Goal: Task Accomplishment & Management: Manage account settings

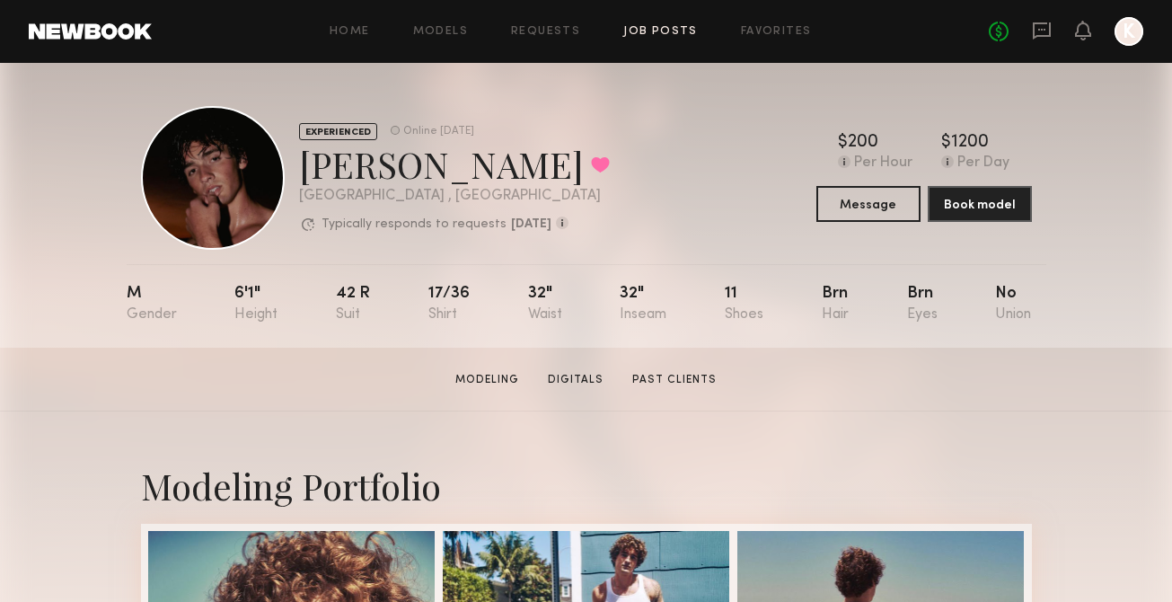
click at [638, 37] on link "Job Posts" at bounding box center [660, 32] width 75 height 12
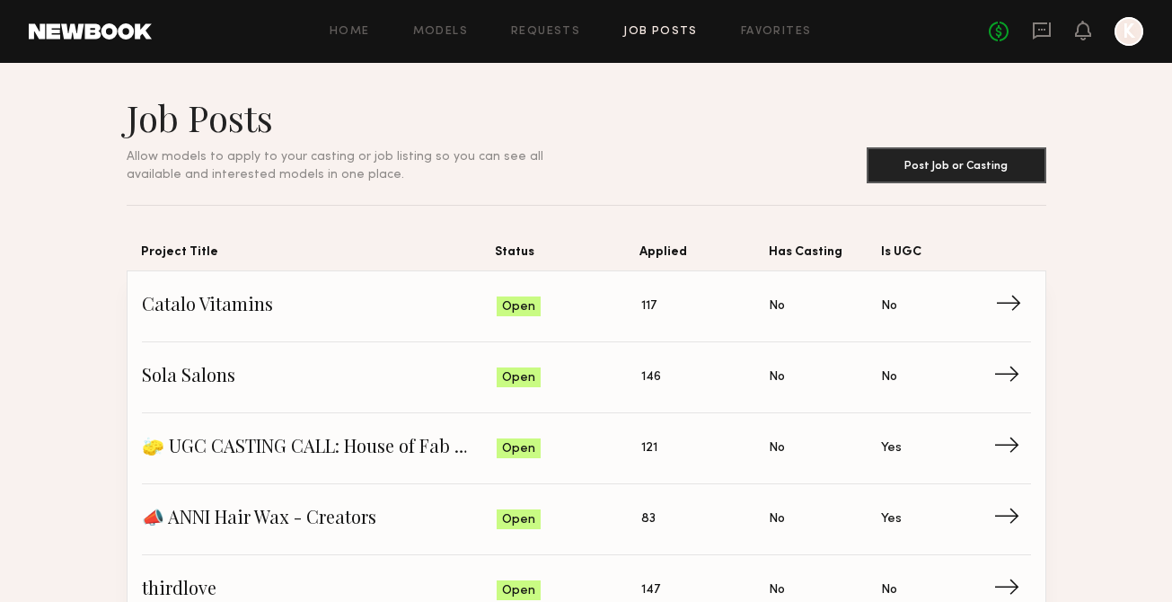
click at [656, 301] on span "Applied: 117" at bounding box center [705, 306] width 128 height 27
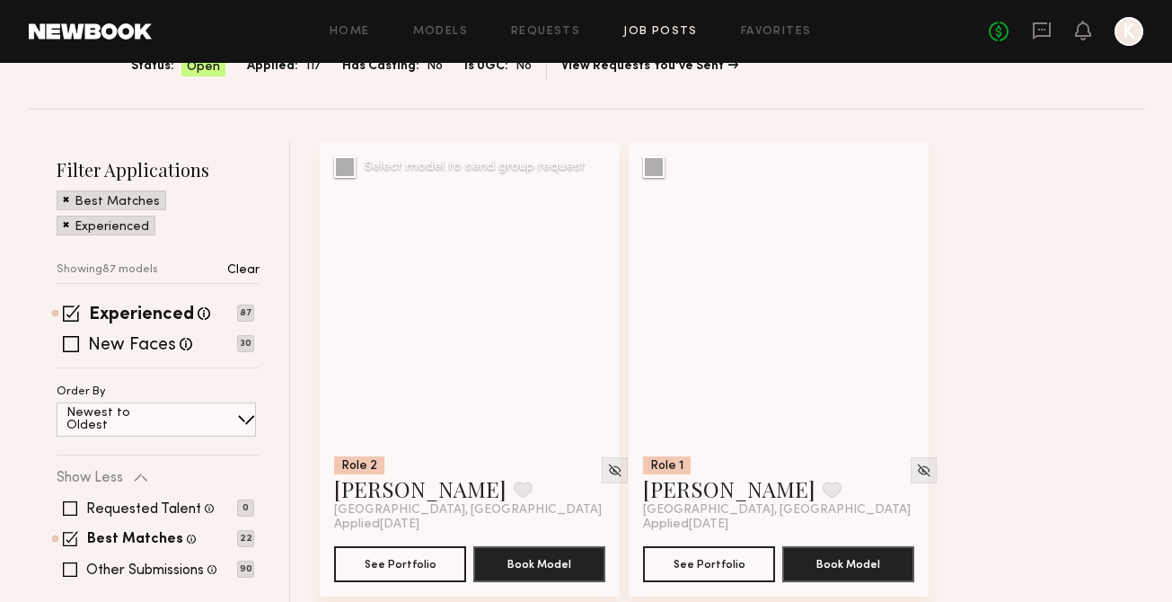
scroll to position [164, 0]
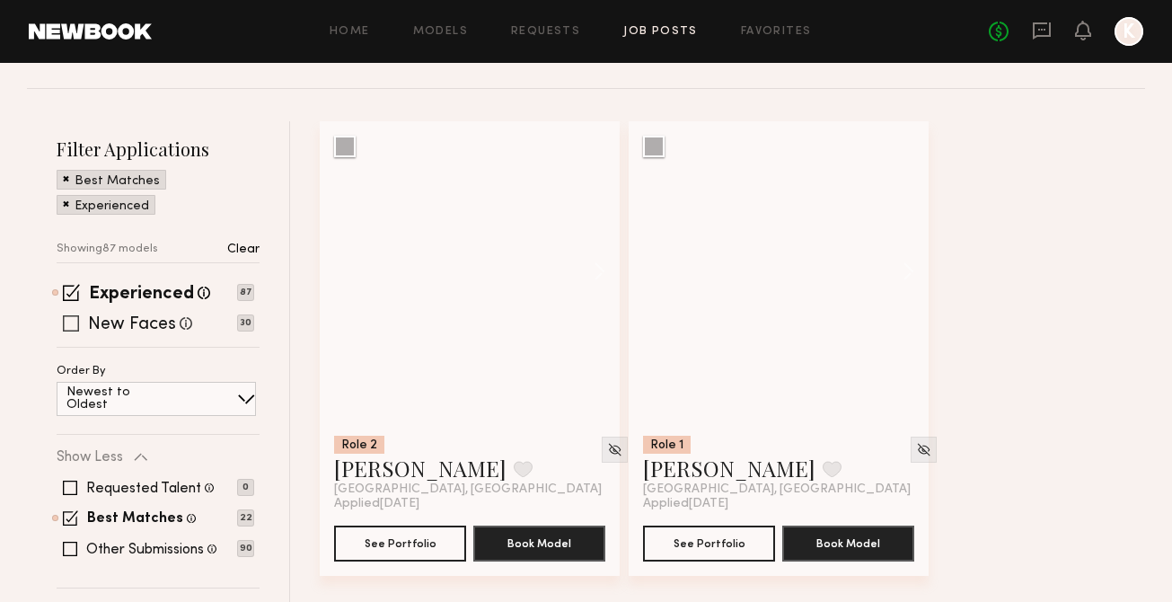
click at [67, 295] on span at bounding box center [71, 292] width 17 height 17
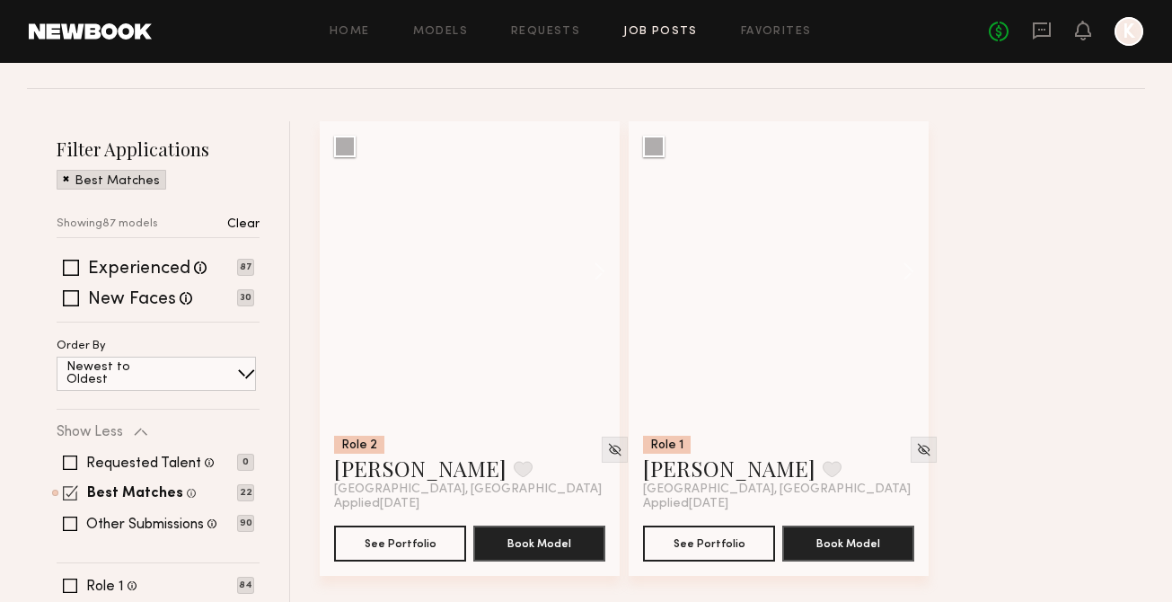
click at [70, 492] on span at bounding box center [70, 492] width 15 height 15
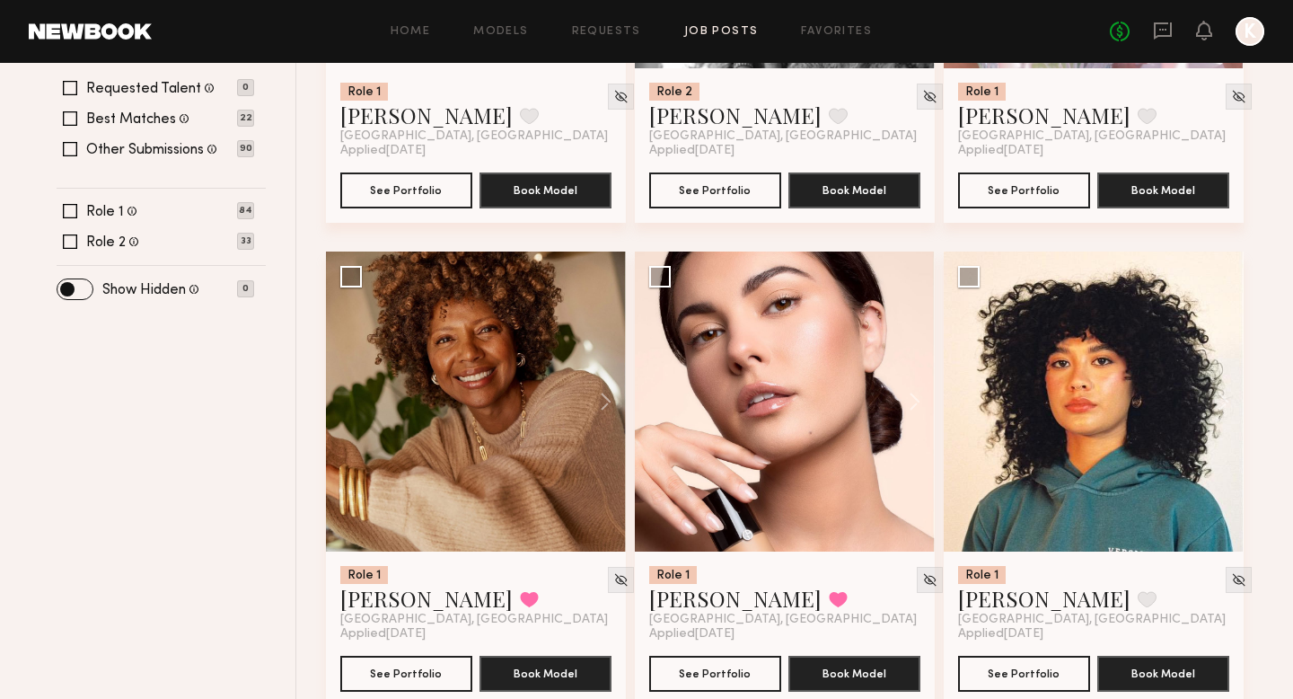
scroll to position [537, 0]
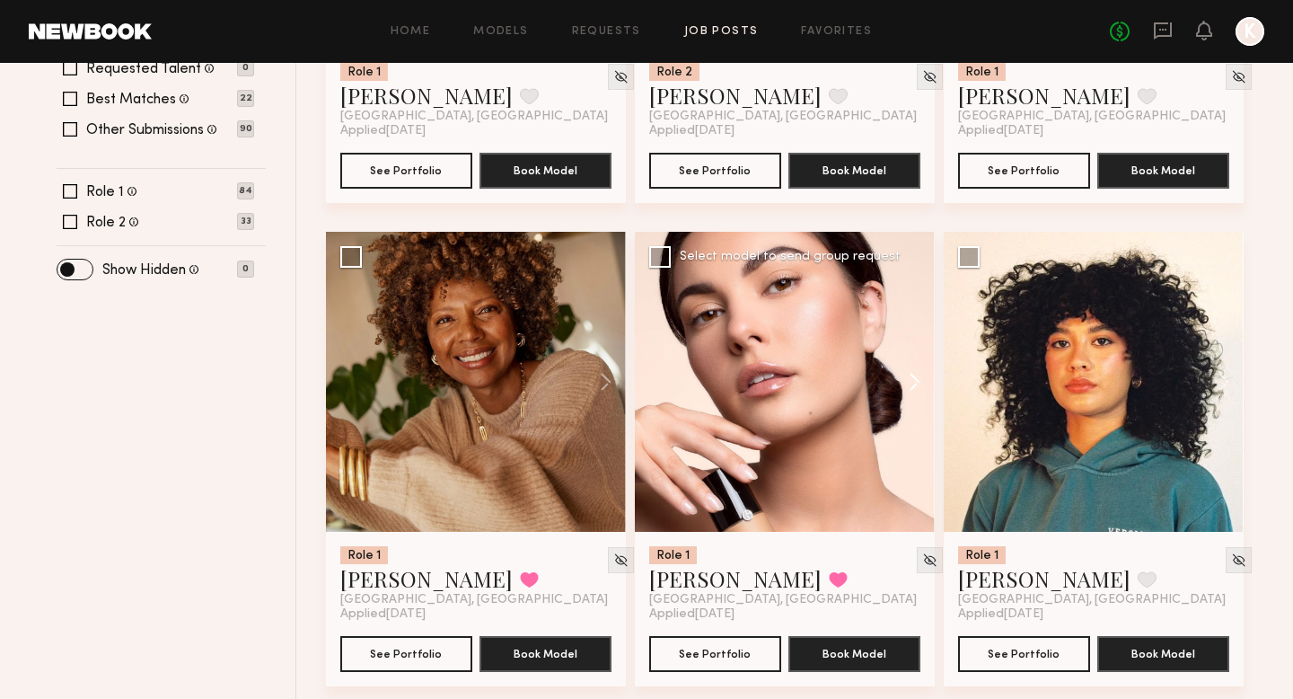
click at [915, 374] on button at bounding box center [905, 382] width 57 height 300
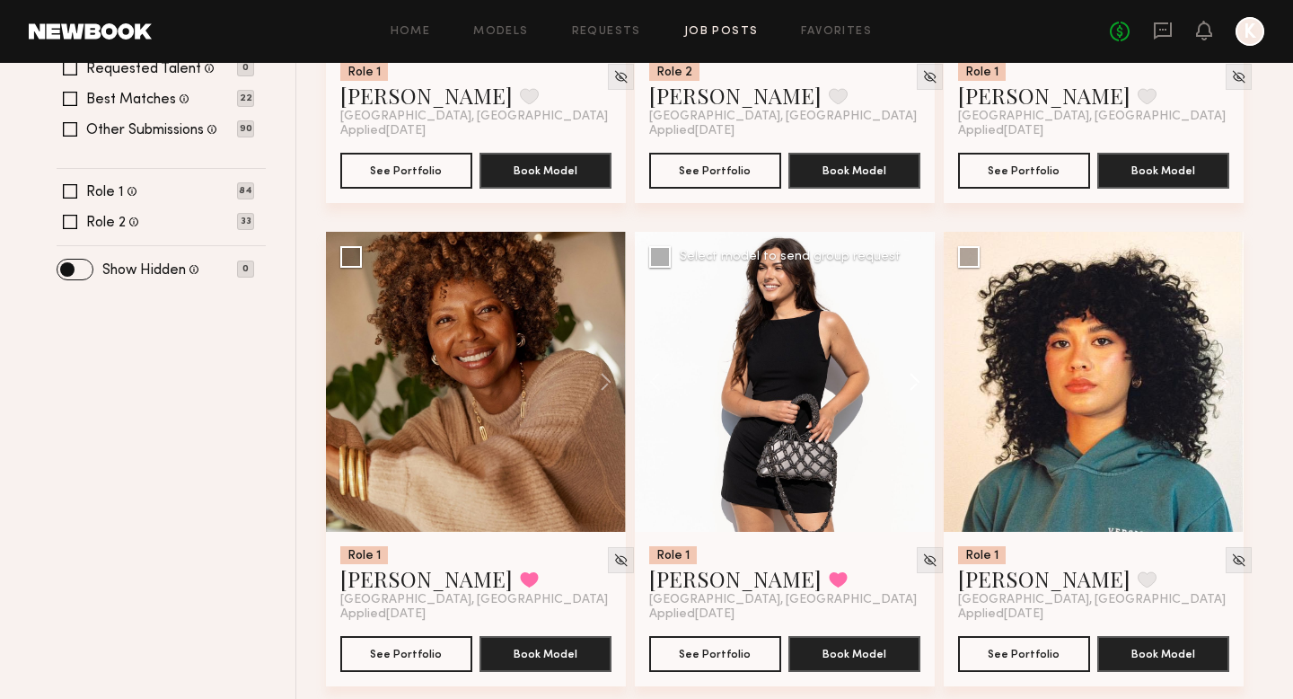
click at [915, 374] on button at bounding box center [905, 382] width 57 height 300
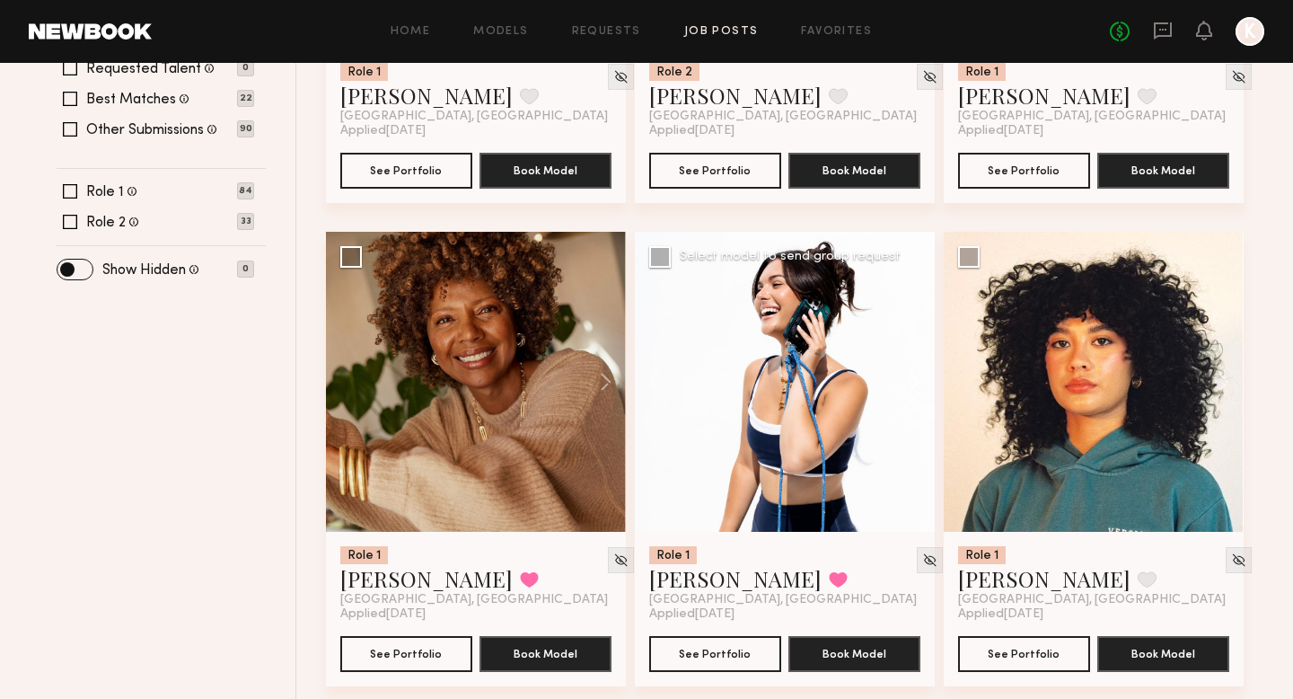
click at [915, 374] on button at bounding box center [905, 382] width 57 height 300
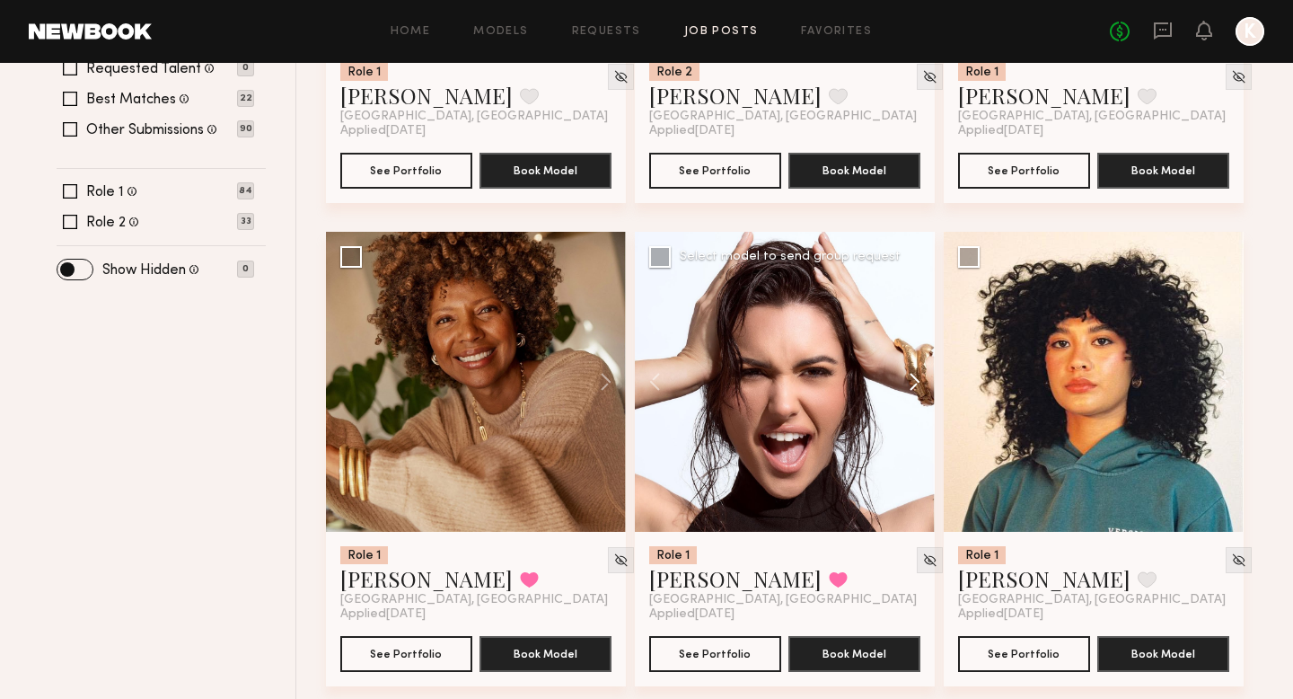
click at [915, 374] on button at bounding box center [905, 382] width 57 height 300
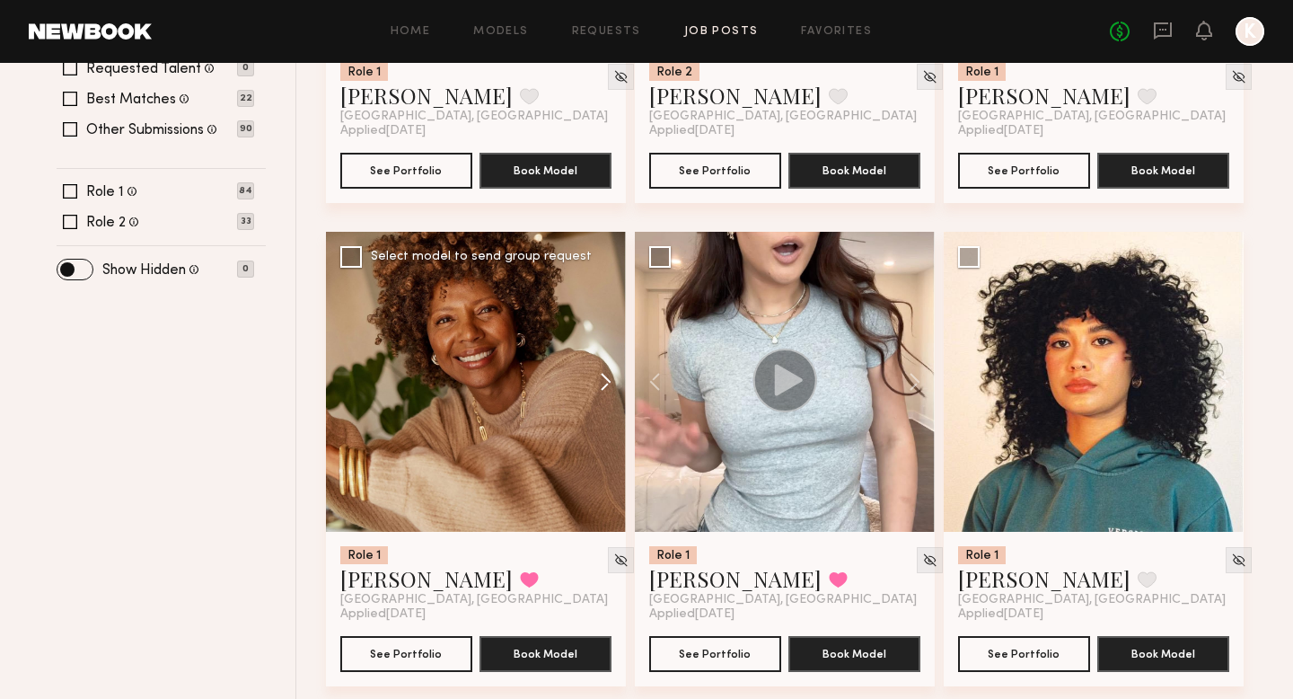
click at [594, 372] on button at bounding box center [596, 382] width 57 height 300
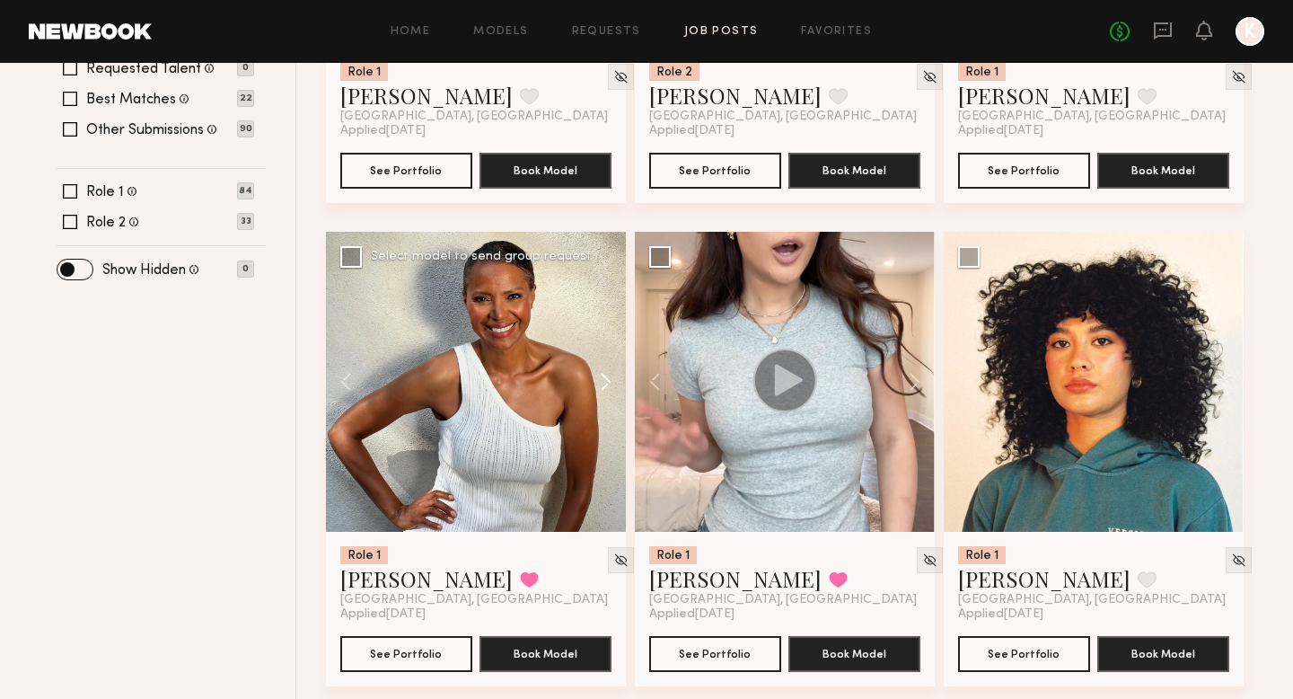
click at [594, 372] on button at bounding box center [596, 382] width 57 height 300
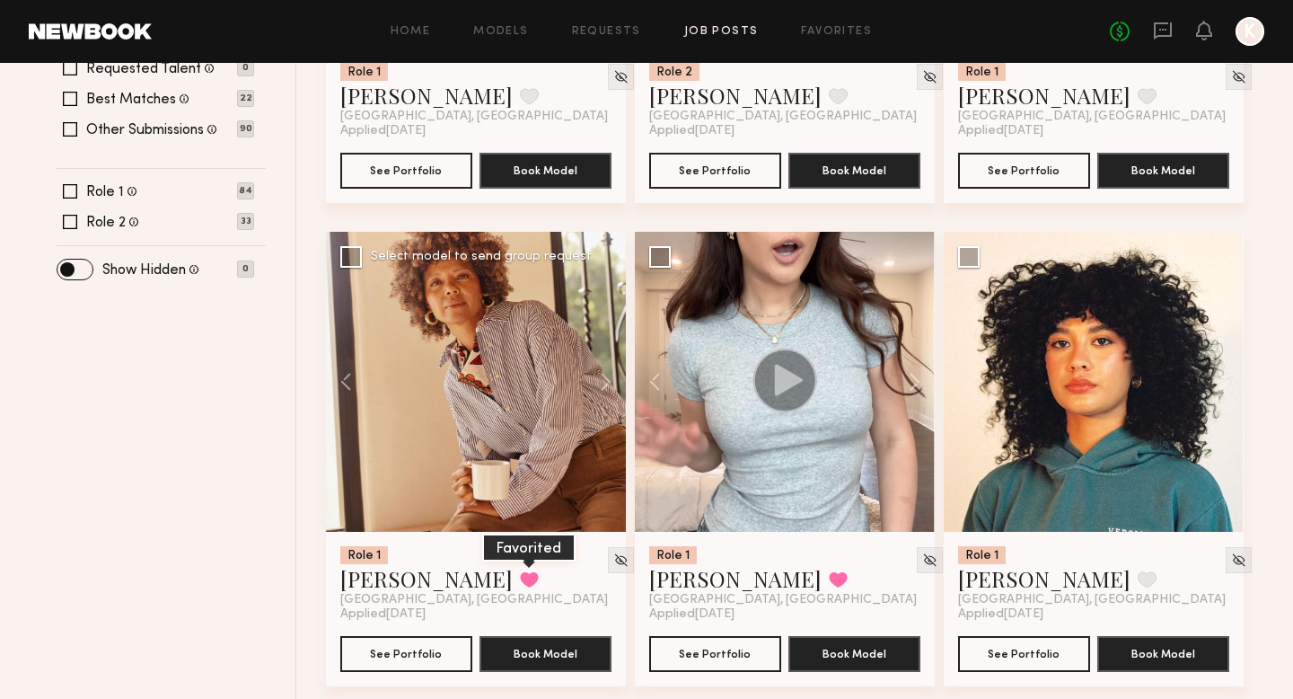
click at [520, 581] on button at bounding box center [529, 579] width 19 height 16
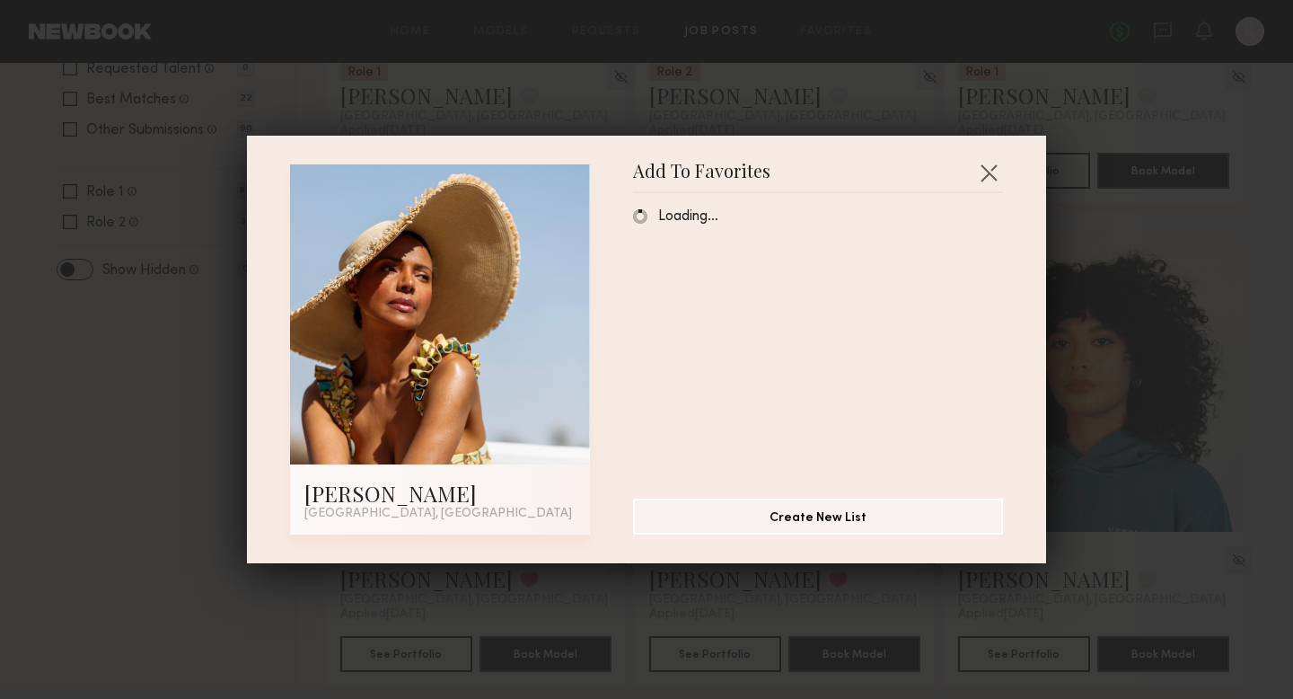
click at [1171, 117] on div "Add To Favorites [PERSON_NAME] [GEOGRAPHIC_DATA], [GEOGRAPHIC_DATA] Add To Favo…" at bounding box center [646, 349] width 1293 height 699
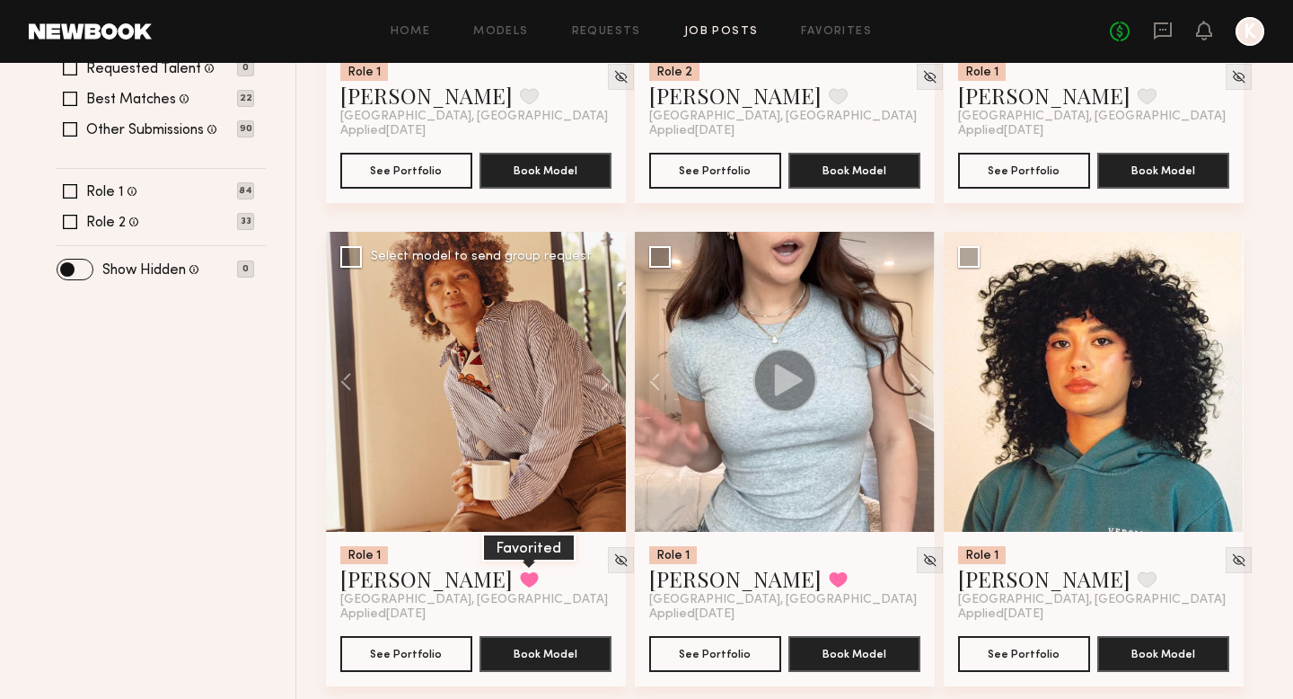
click at [520, 585] on button at bounding box center [529, 579] width 19 height 16
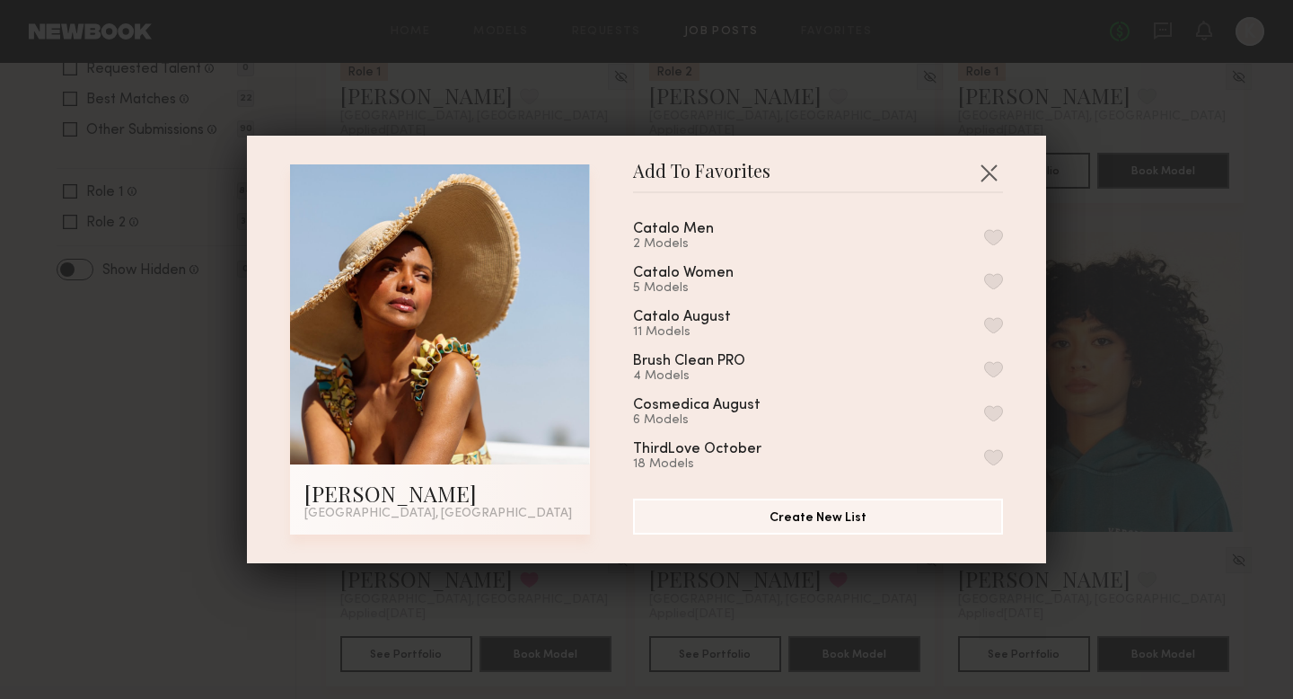
click at [995, 277] on button "button" at bounding box center [993, 281] width 19 height 16
click at [994, 285] on button "Remove from favorite list" at bounding box center [993, 281] width 19 height 16
click at [994, 284] on button "button" at bounding box center [993, 281] width 19 height 16
click at [982, 172] on button "button" at bounding box center [988, 172] width 29 height 29
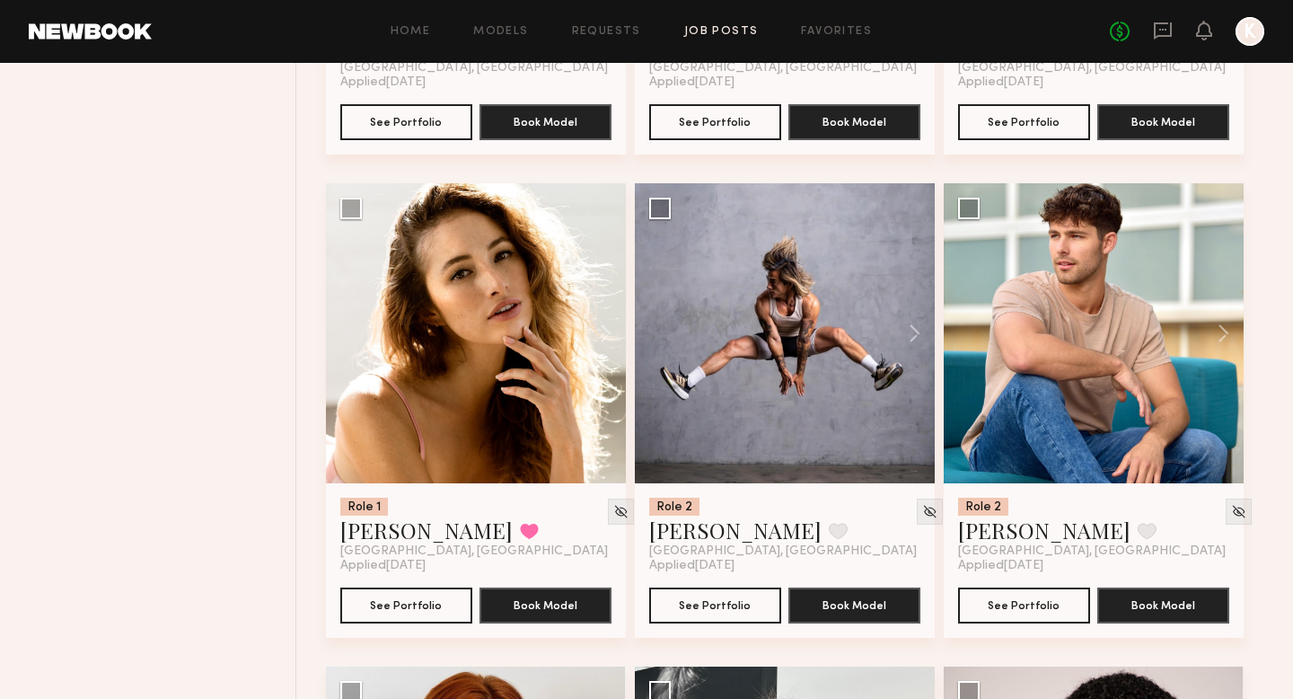
scroll to position [3012, 0]
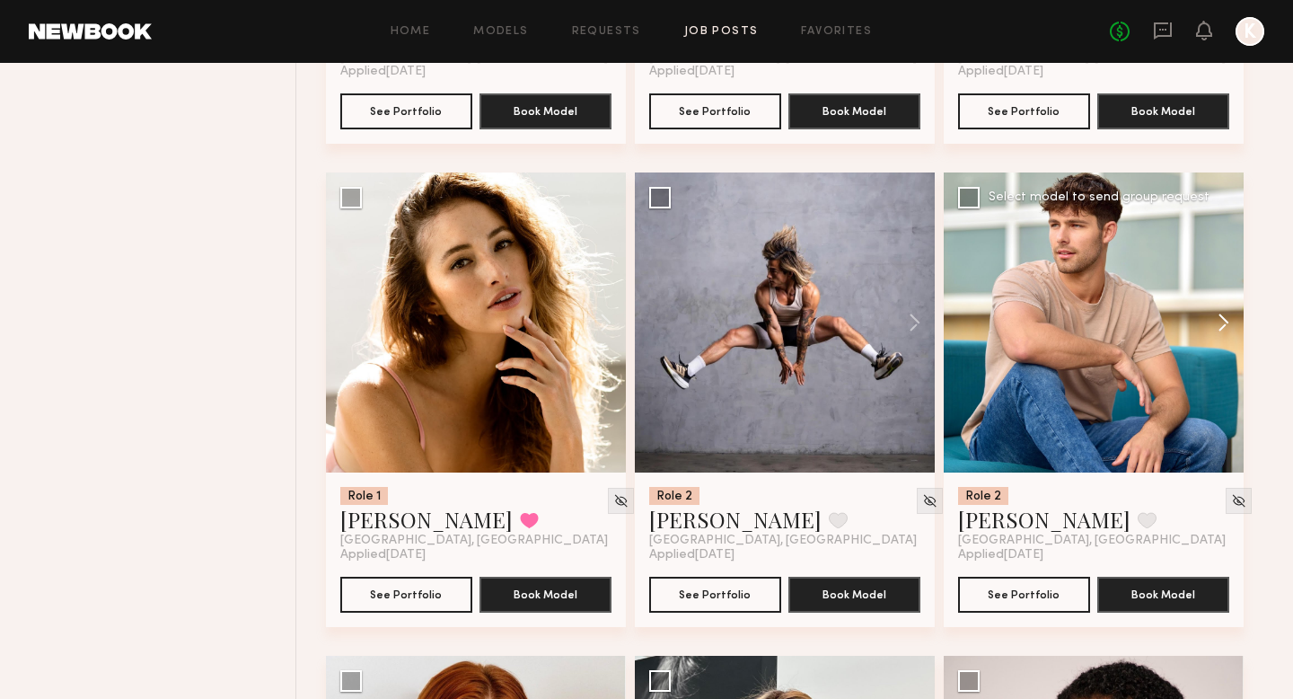
click at [1171, 330] on button at bounding box center [1214, 322] width 57 height 300
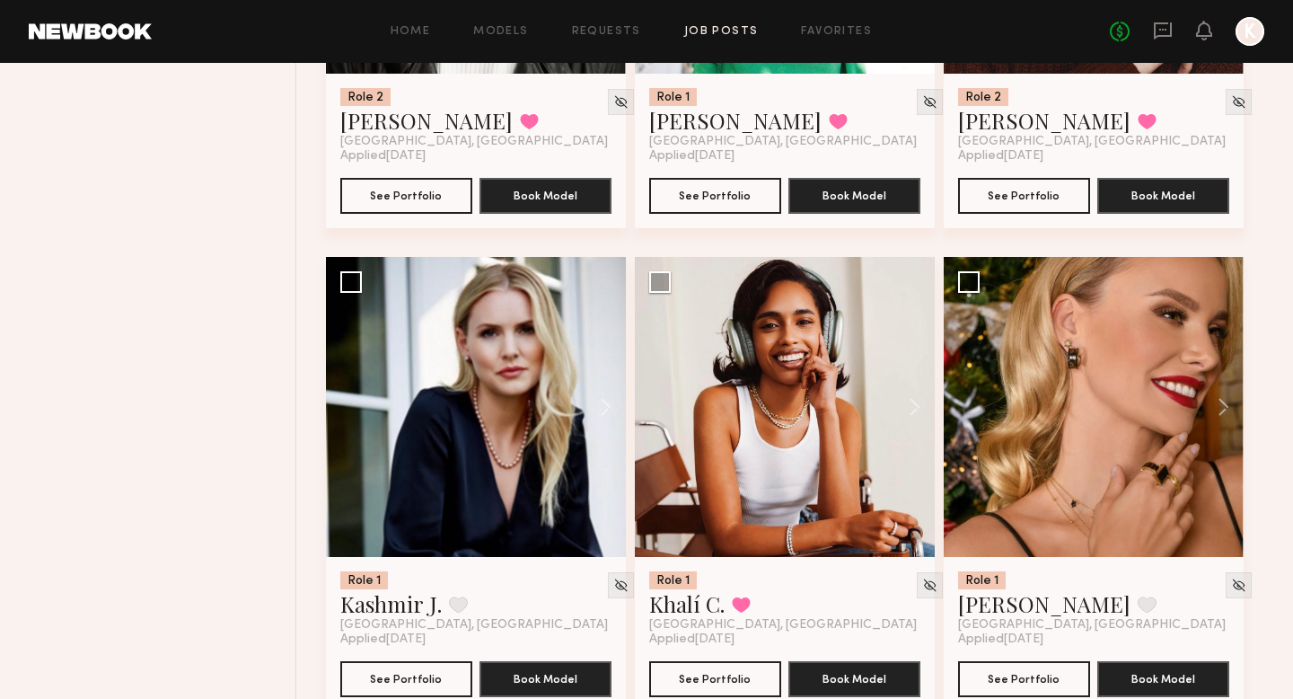
scroll to position [4379, 0]
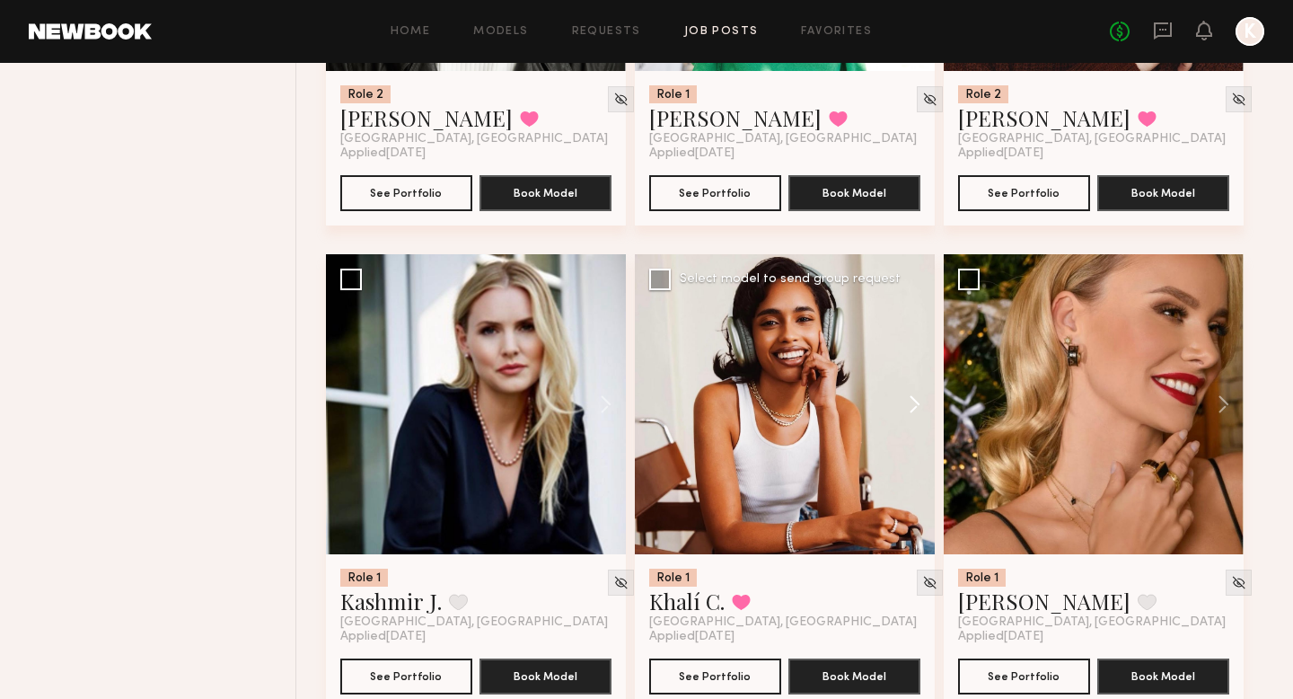
click at [908, 418] on button at bounding box center [905, 404] width 57 height 300
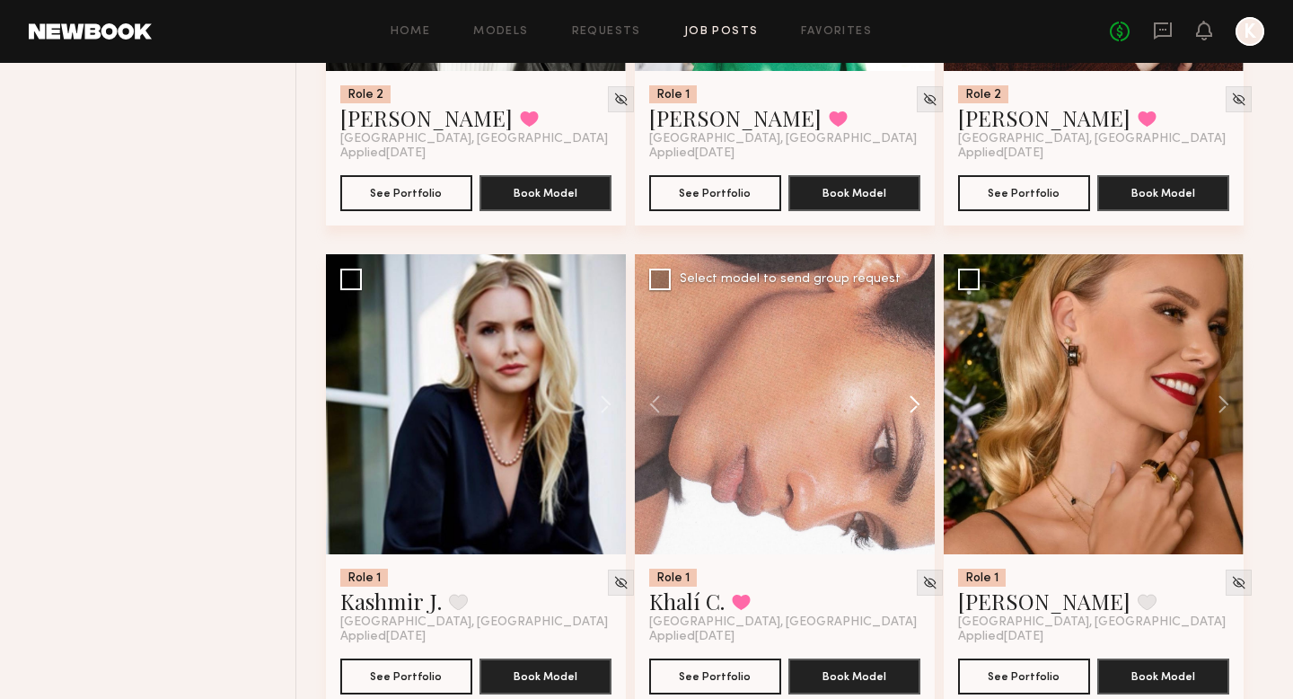
click at [908, 418] on button at bounding box center [905, 404] width 57 height 300
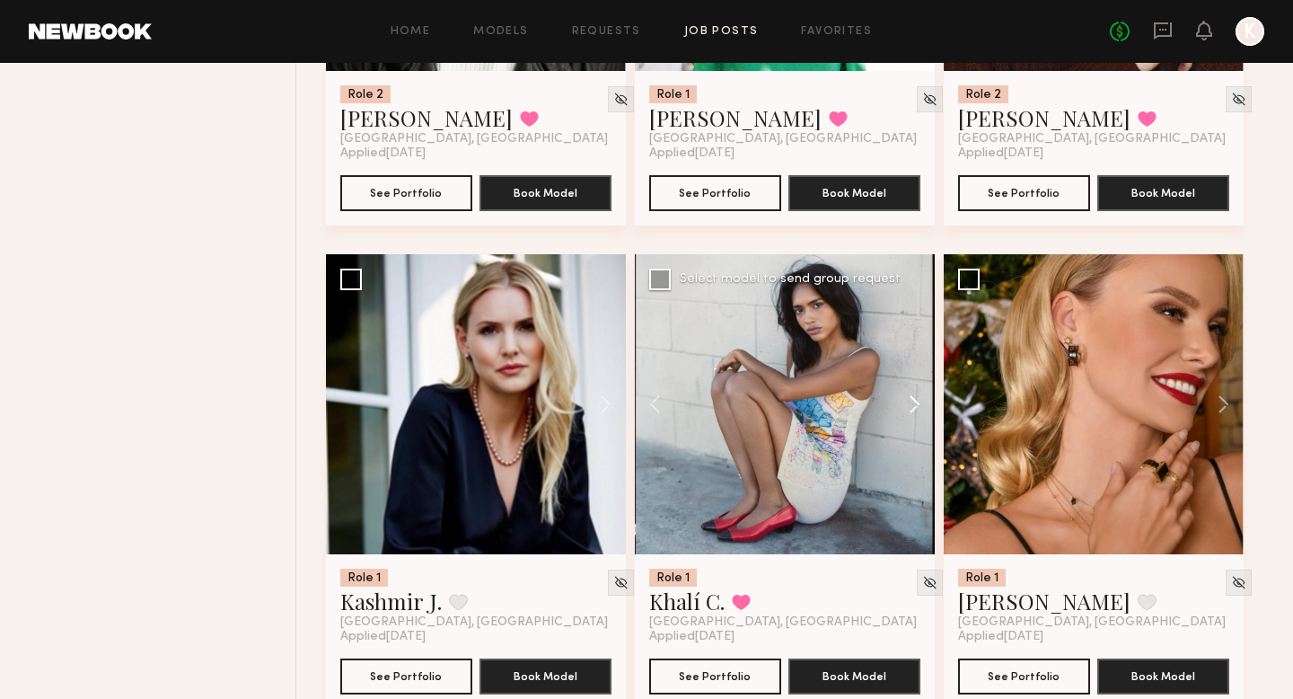
scroll to position [4984, 0]
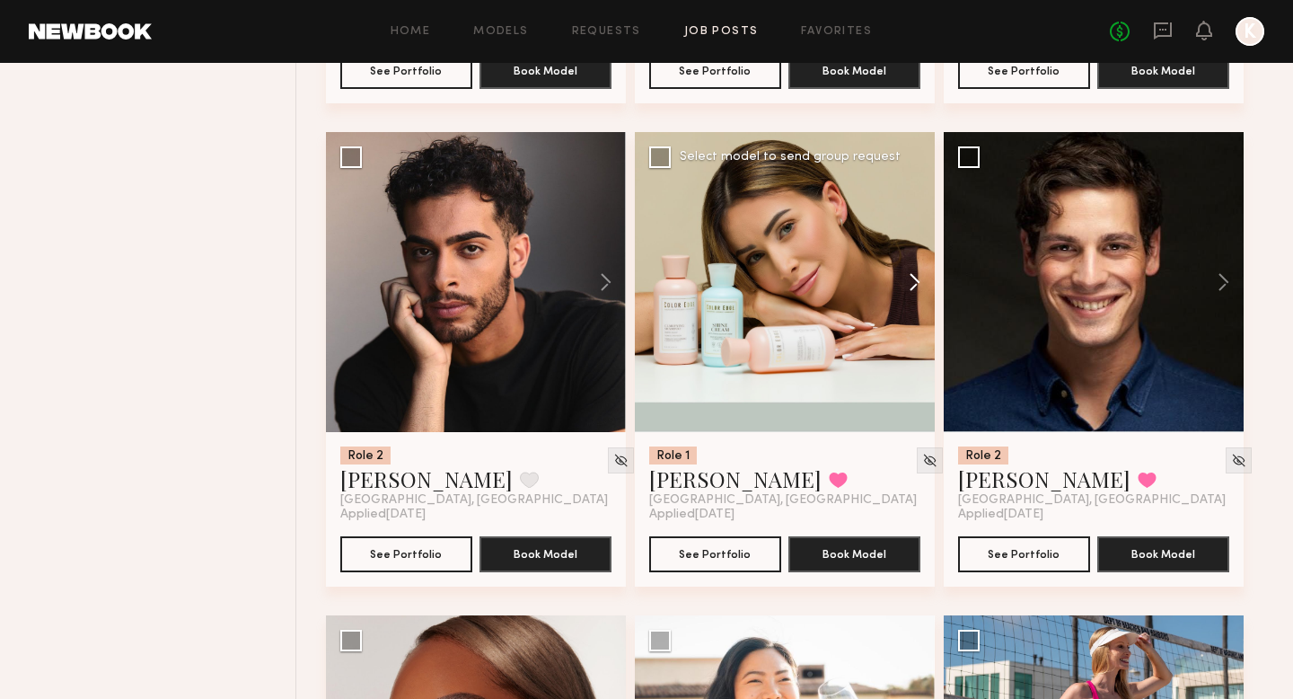
click at [905, 276] on button at bounding box center [905, 282] width 57 height 300
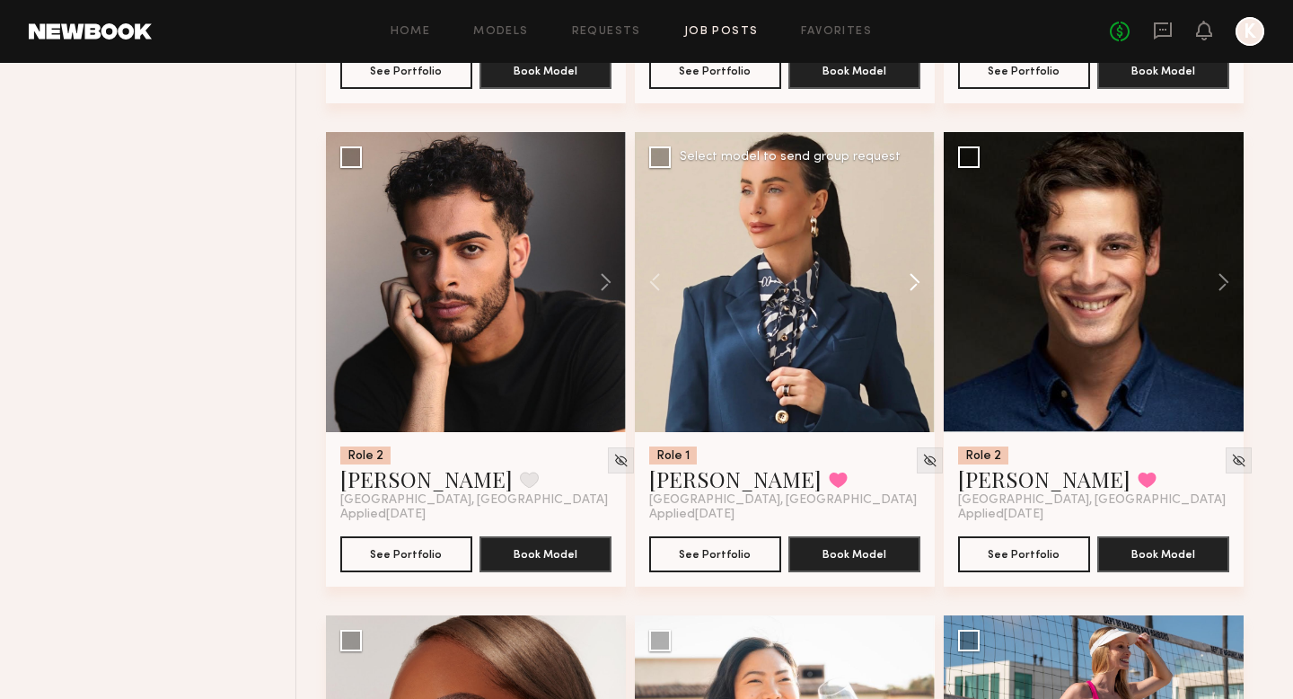
click at [905, 276] on button at bounding box center [905, 282] width 57 height 300
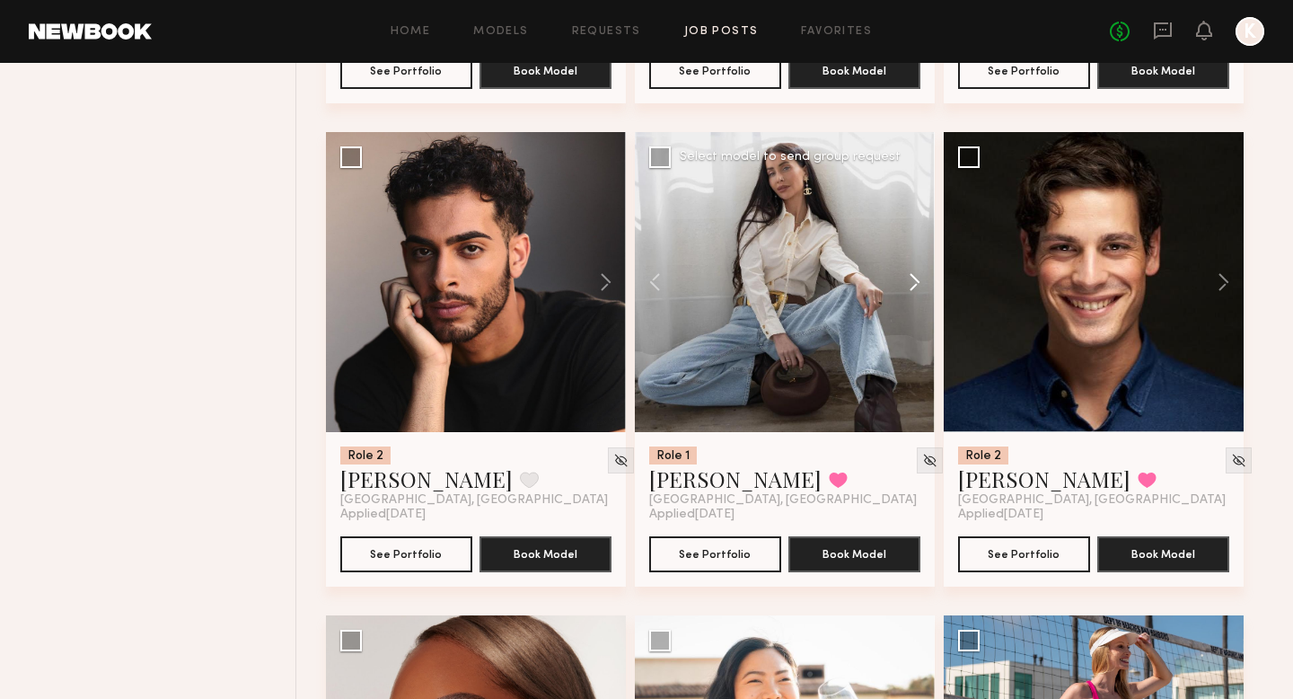
click at [905, 276] on button at bounding box center [905, 282] width 57 height 300
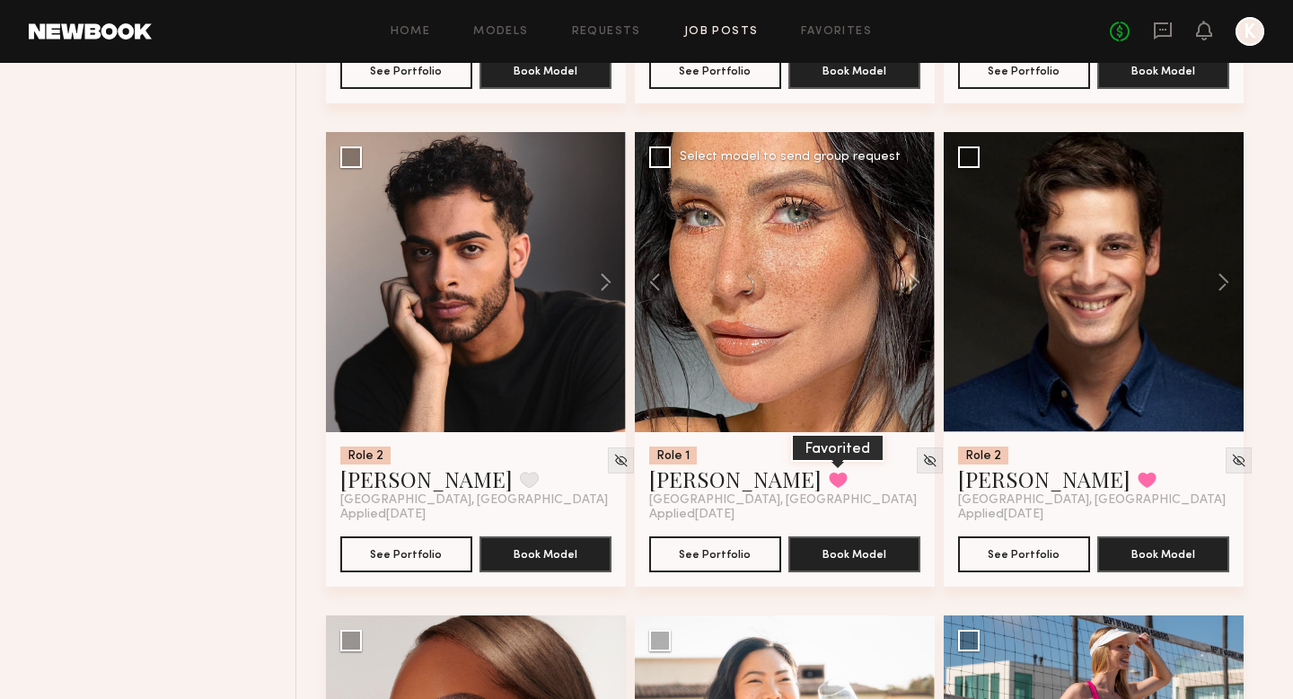
click at [829, 480] on button at bounding box center [838, 479] width 19 height 16
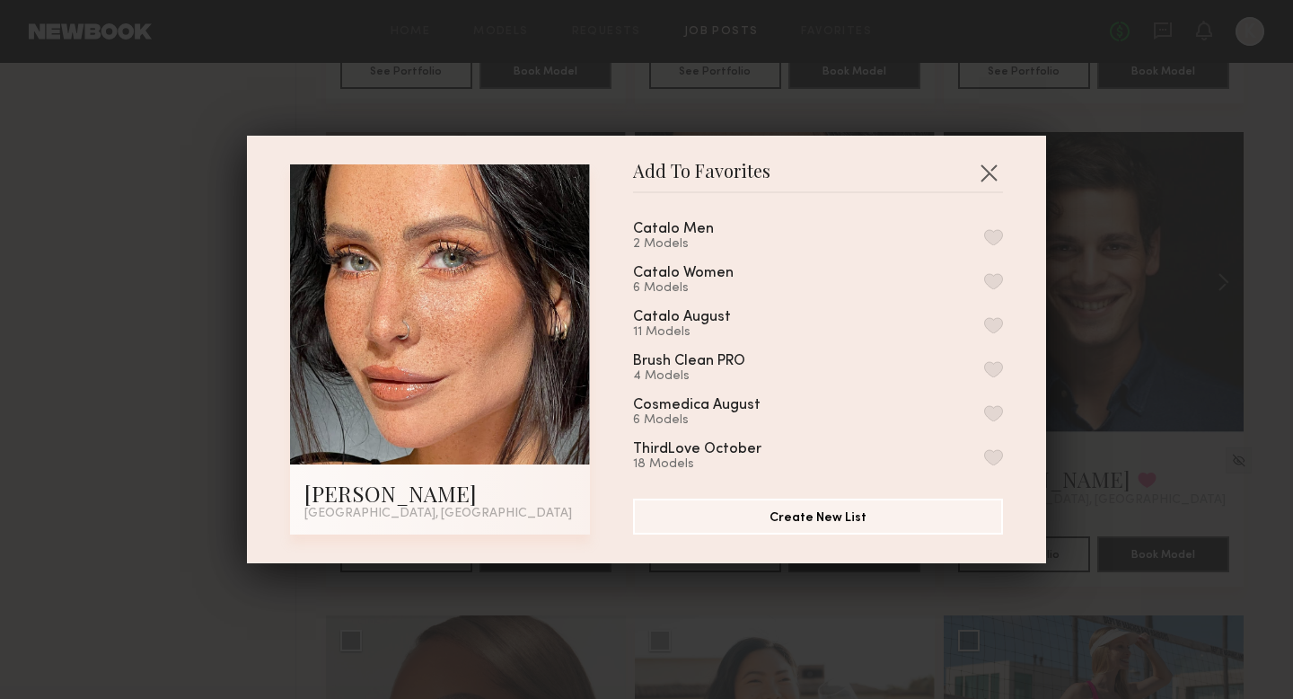
click at [989, 276] on button "button" at bounding box center [993, 281] width 19 height 16
click at [993, 172] on button "button" at bounding box center [988, 172] width 29 height 29
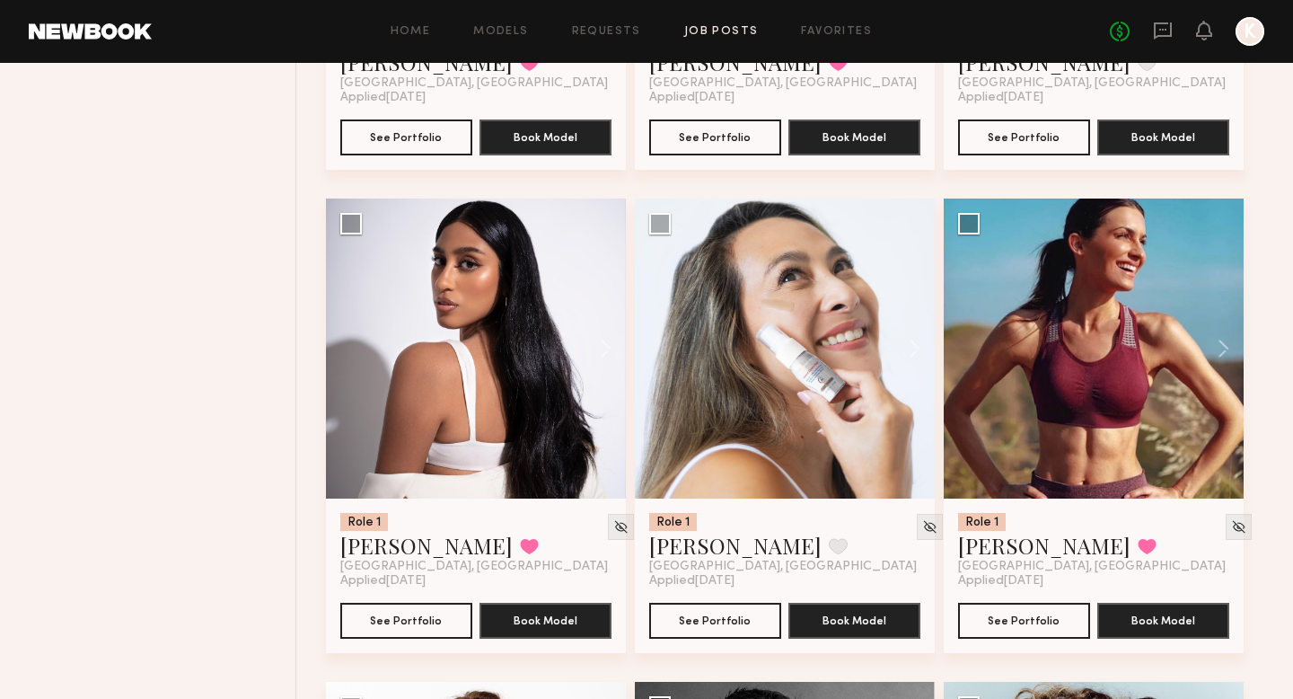
scroll to position [6851, 0]
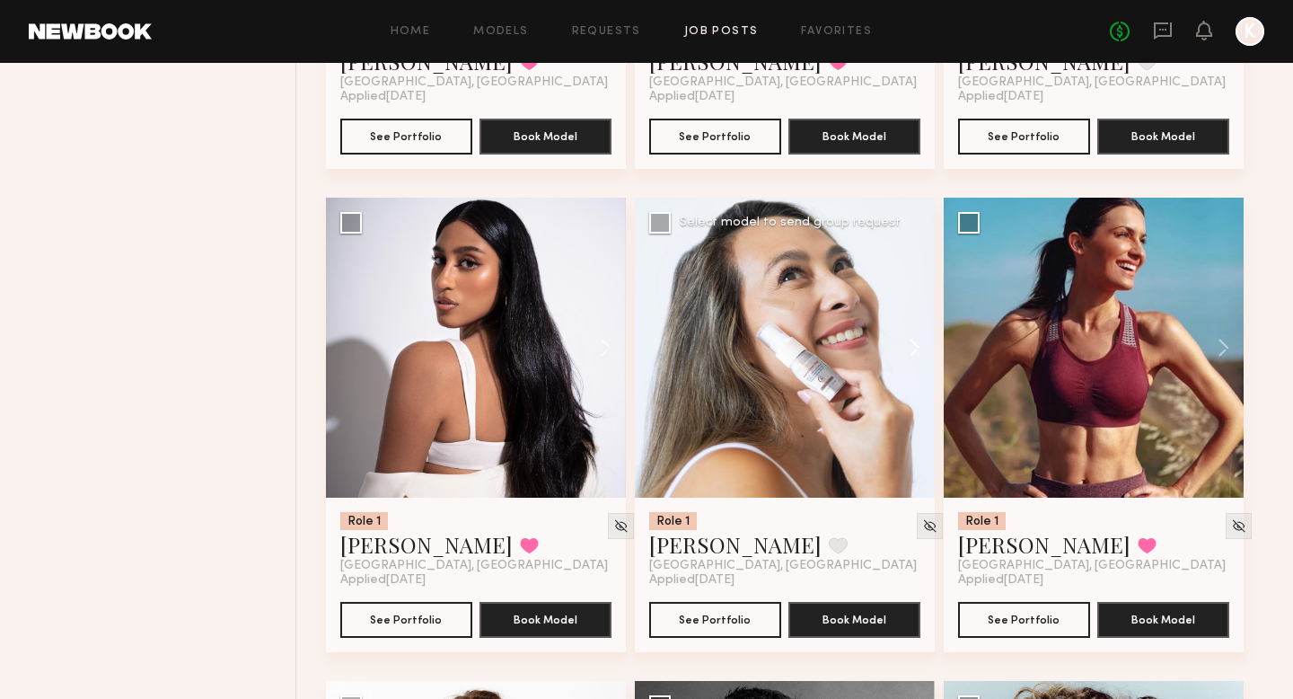
click at [926, 347] on button at bounding box center [905, 348] width 57 height 300
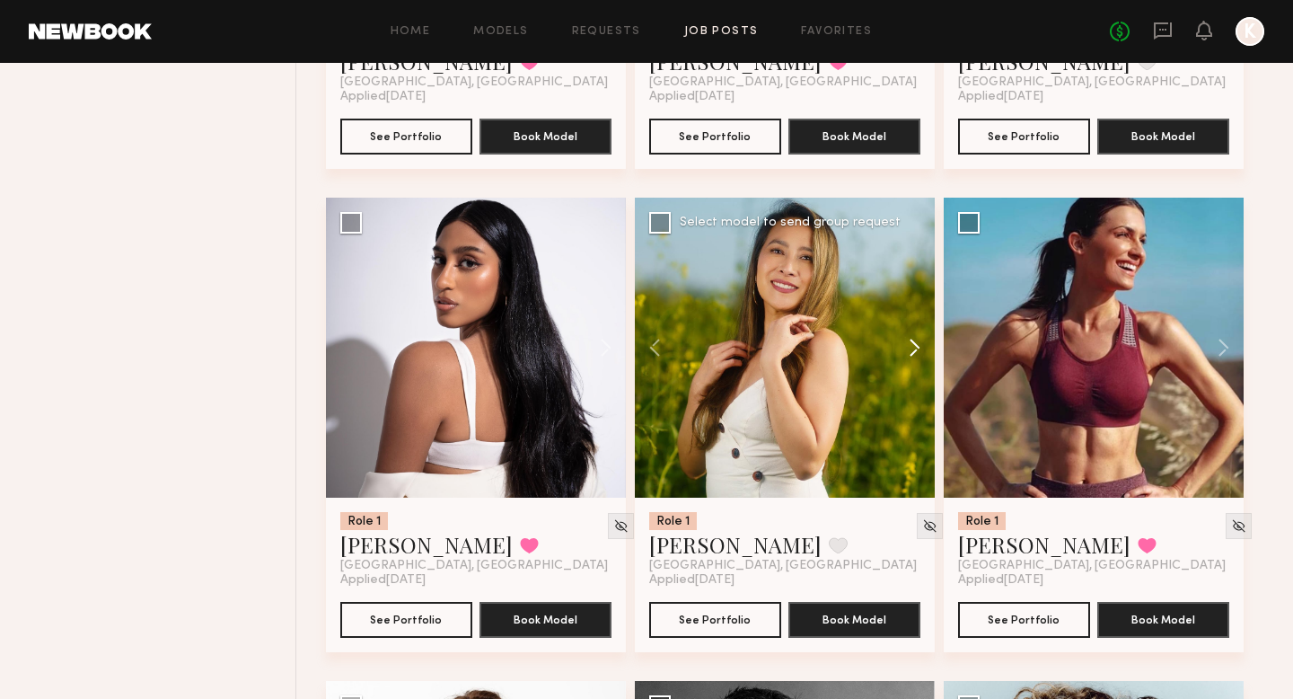
click at [926, 347] on button at bounding box center [905, 348] width 57 height 300
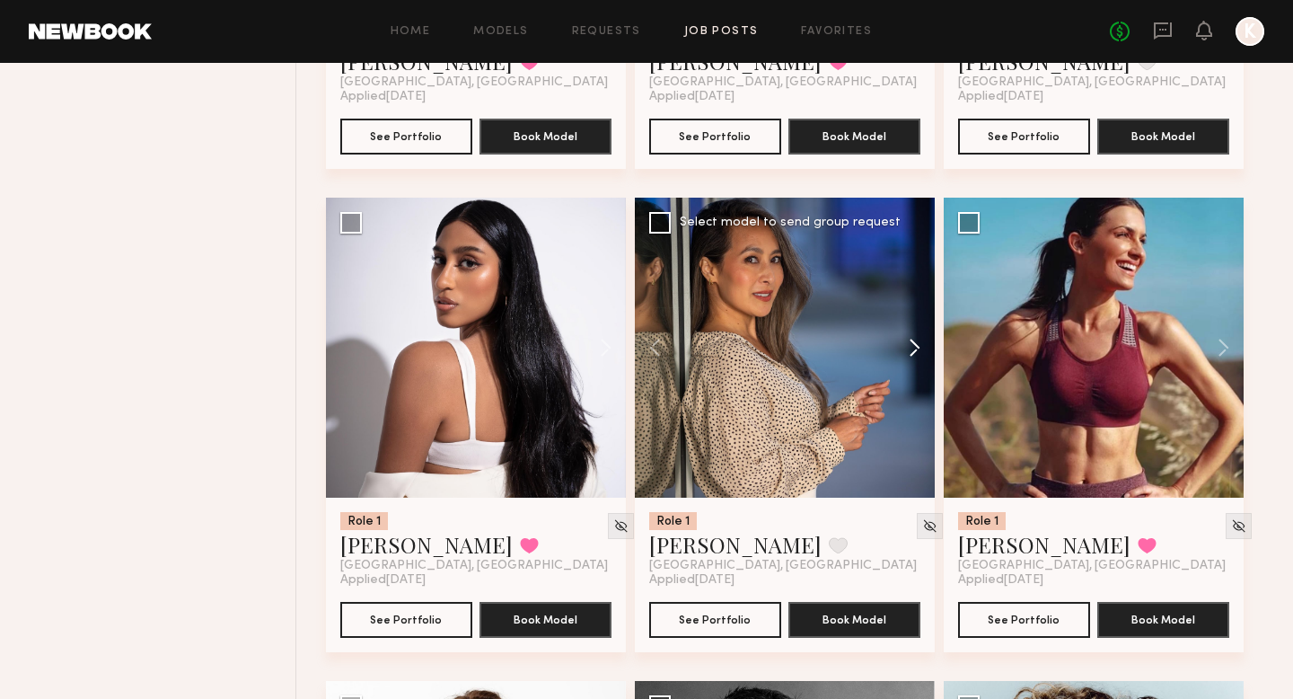
click at [926, 347] on button at bounding box center [905, 348] width 57 height 300
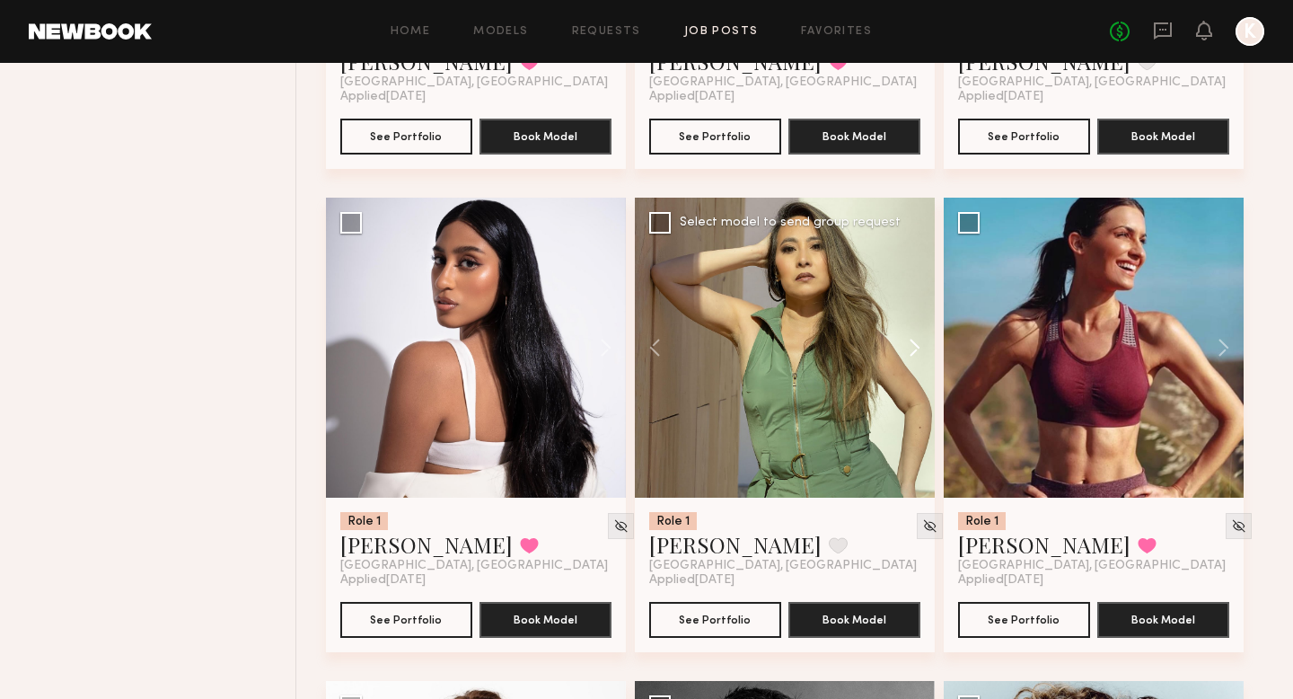
click at [926, 347] on button at bounding box center [905, 348] width 57 height 300
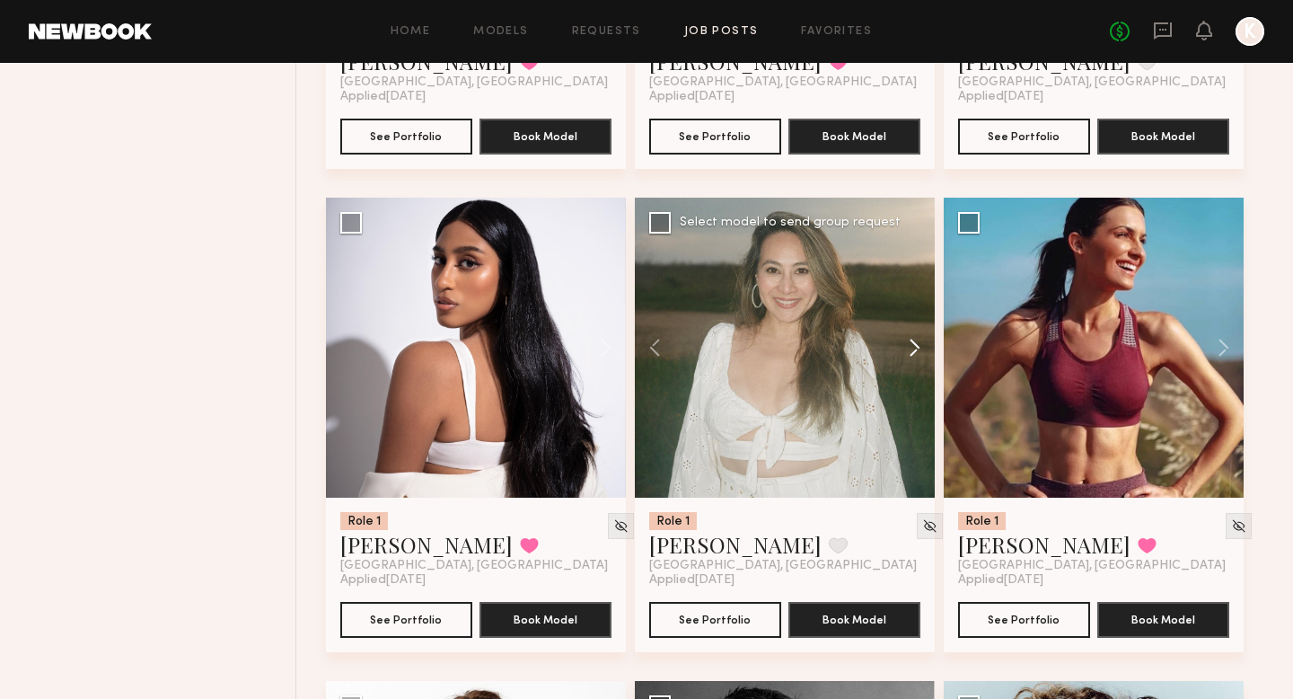
click at [926, 347] on button at bounding box center [905, 348] width 57 height 300
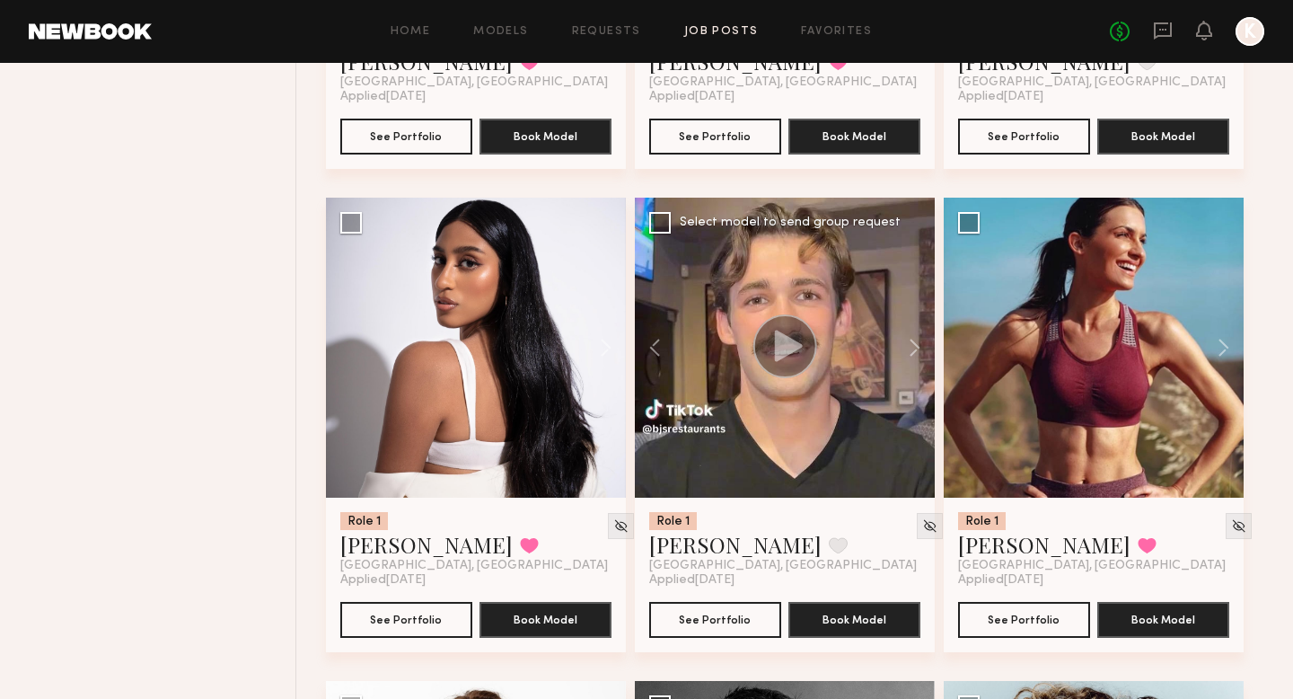
click at [770, 450] on div at bounding box center [785, 348] width 300 height 300
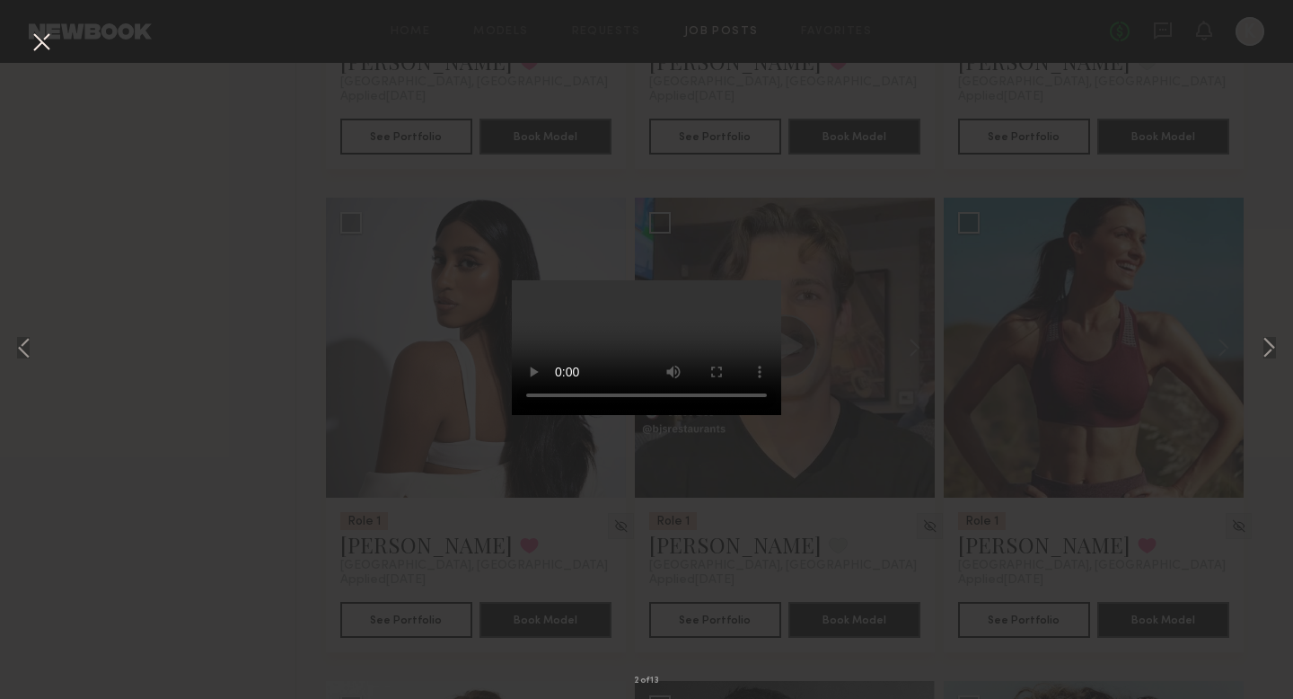
click at [48, 51] on button at bounding box center [41, 43] width 29 height 32
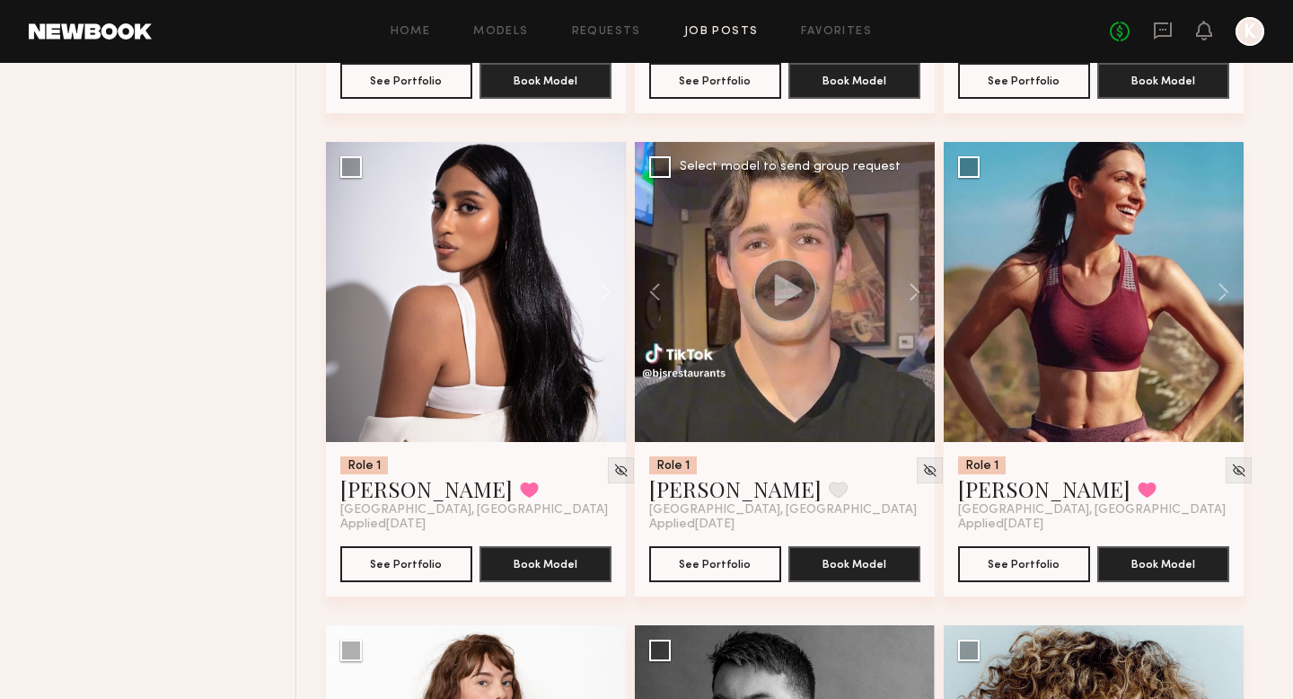
scroll to position [6909, 0]
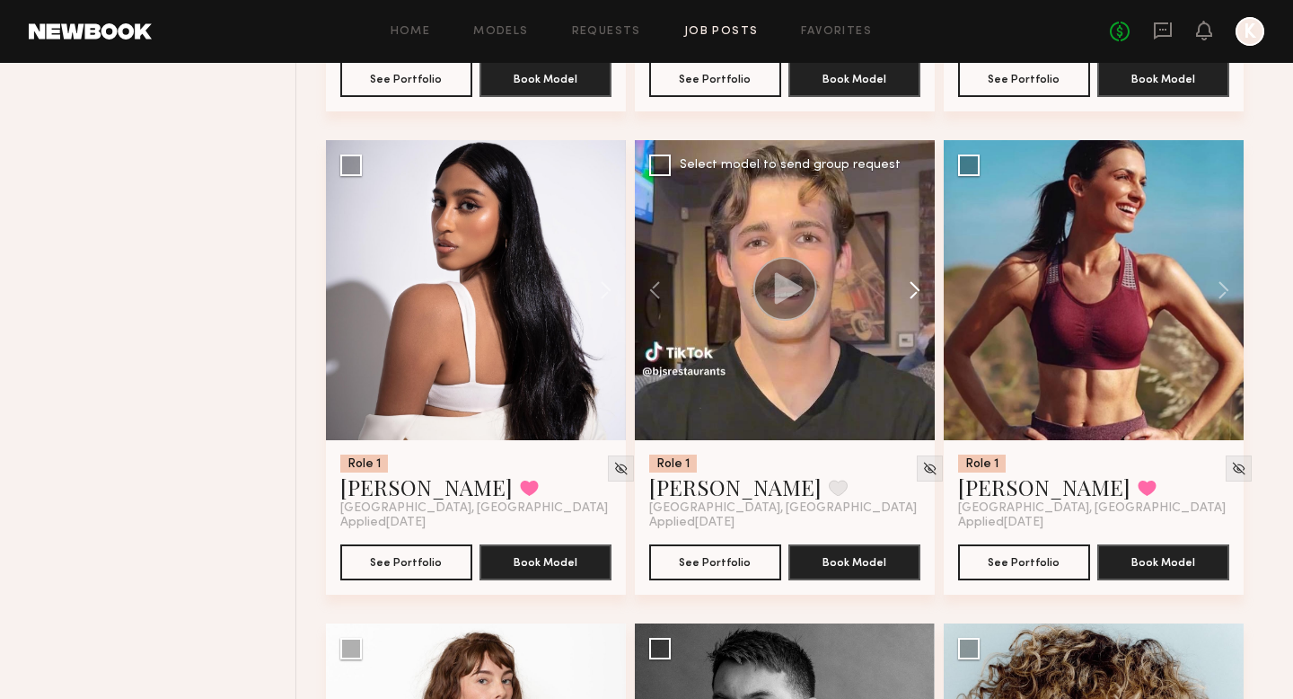
click at [908, 297] on button at bounding box center [905, 290] width 57 height 300
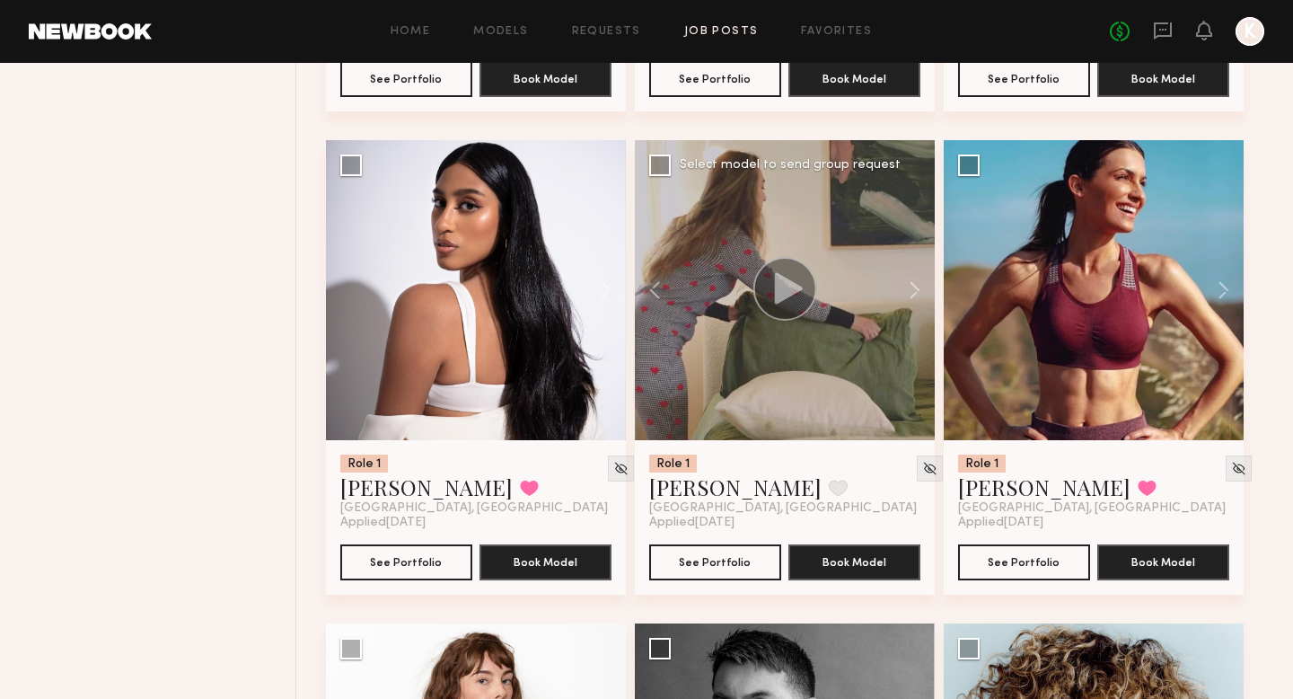
click at [788, 295] on icon at bounding box center [789, 287] width 28 height 31
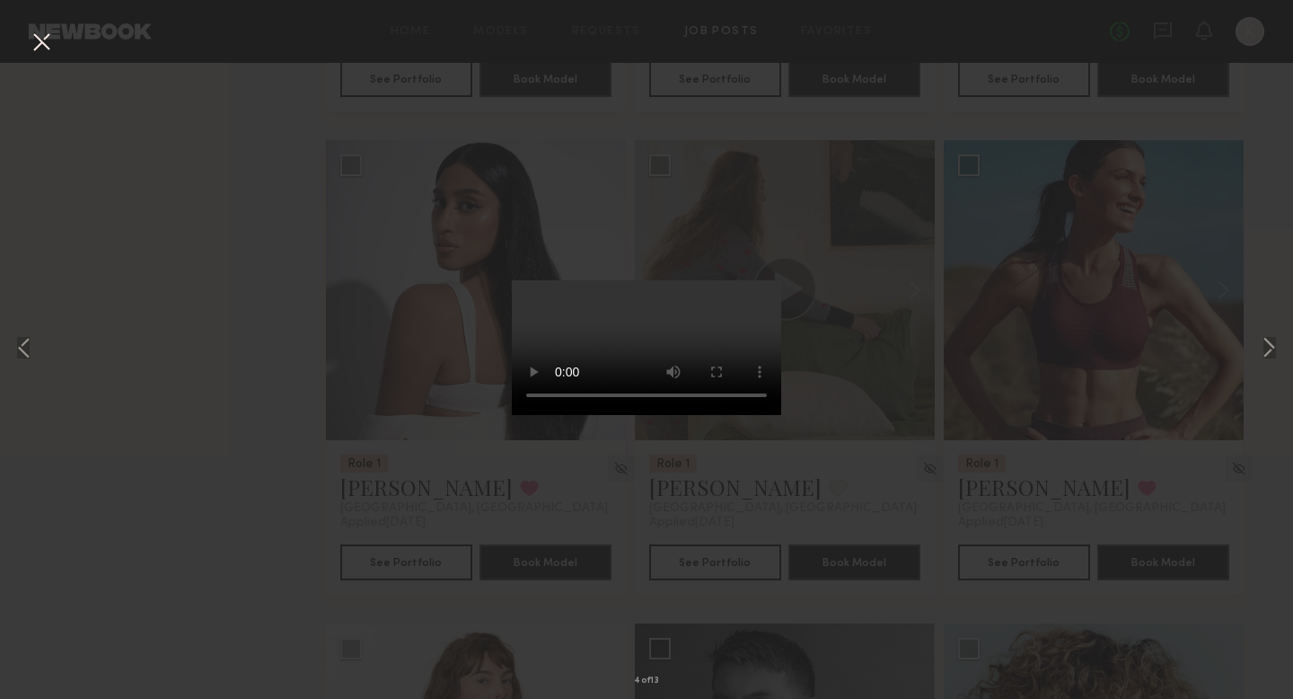
click at [36, 54] on button at bounding box center [41, 43] width 29 height 32
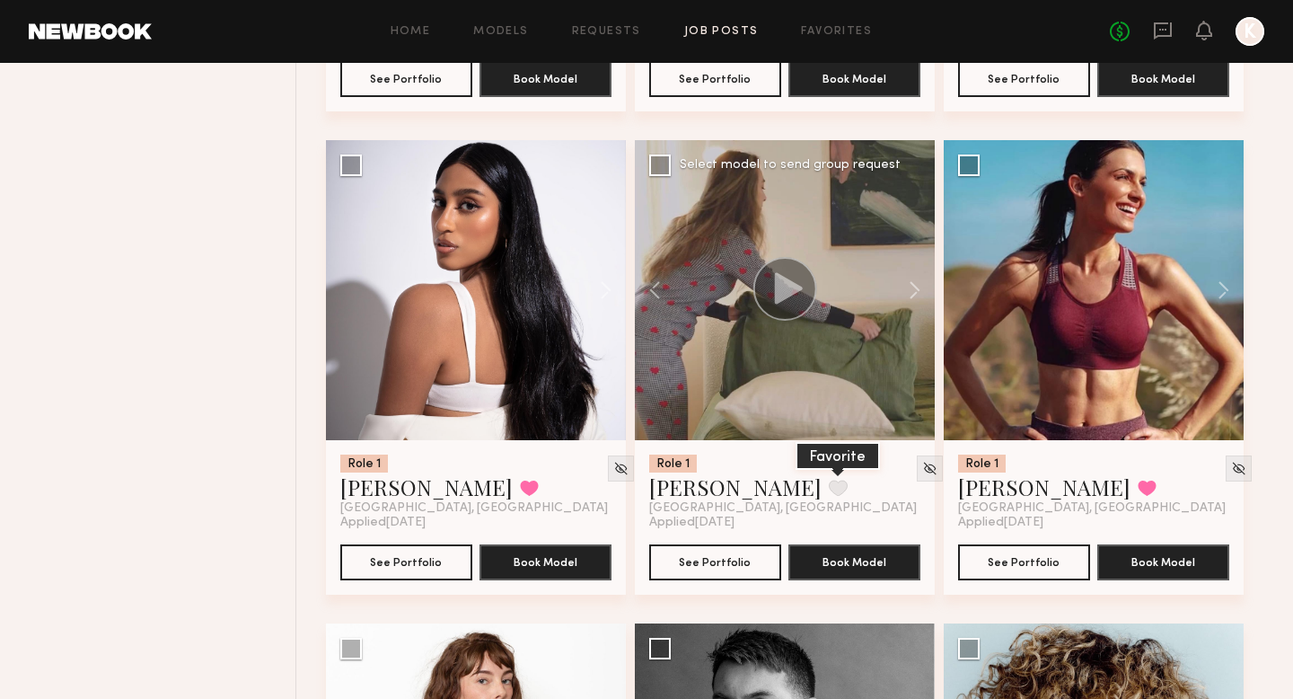
click at [829, 496] on button at bounding box center [838, 487] width 19 height 16
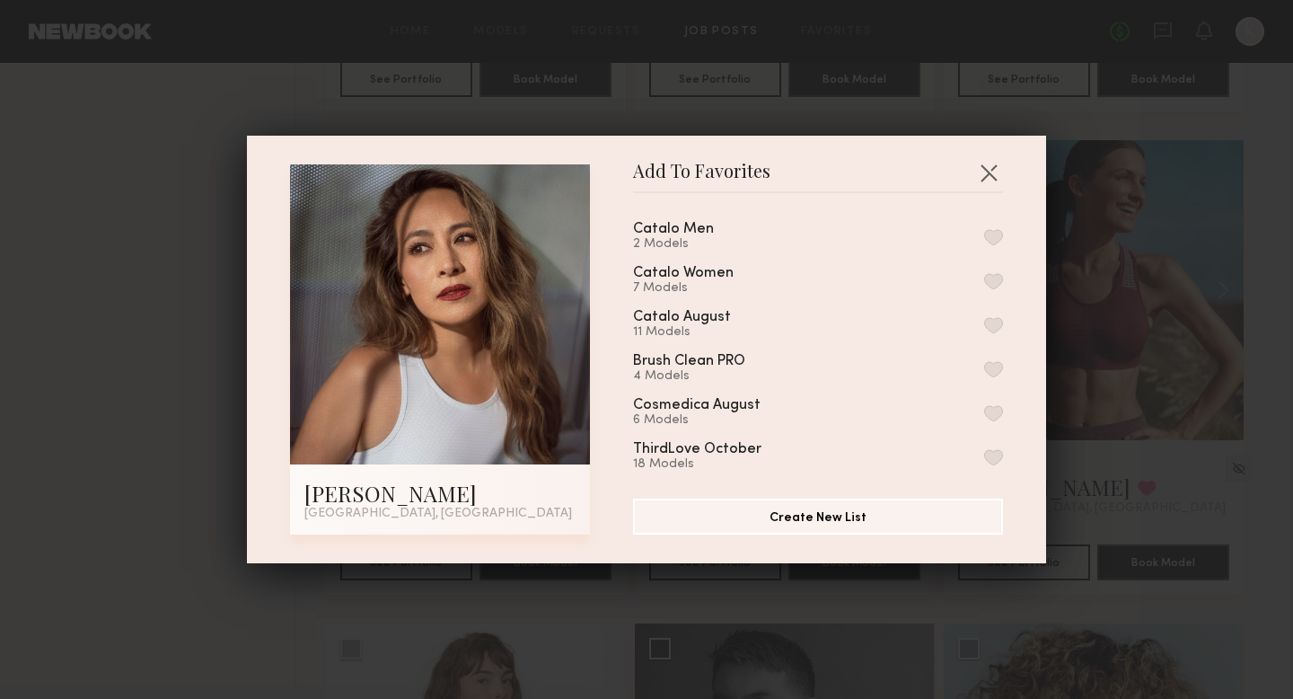
click at [991, 281] on button "button" at bounding box center [993, 281] width 19 height 16
click at [1002, 163] on button "button" at bounding box center [988, 172] width 29 height 29
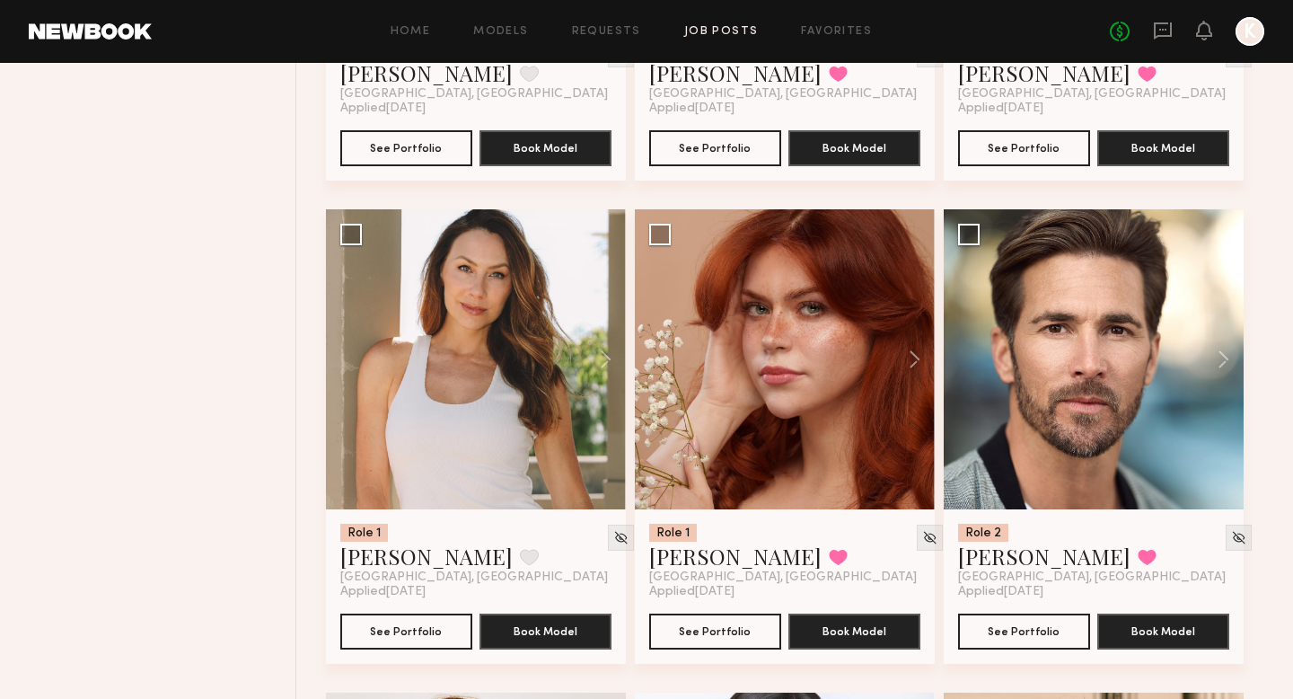
scroll to position [8300, 0]
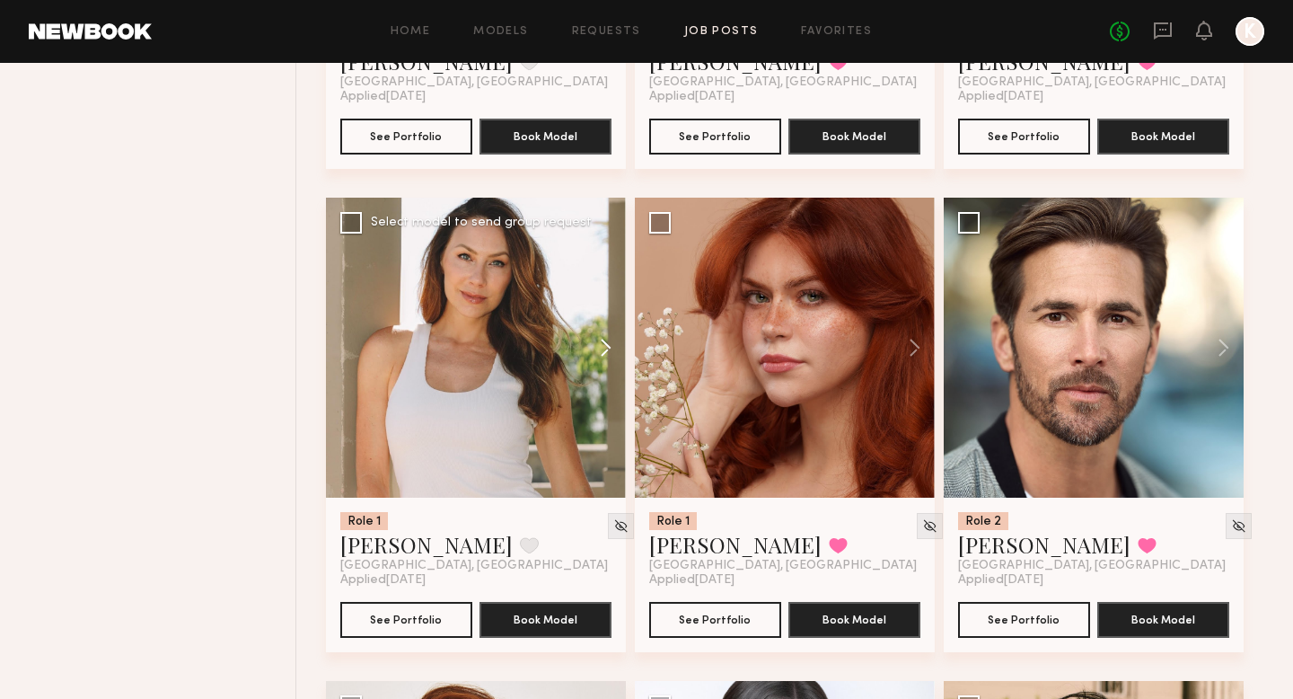
click at [590, 356] on button at bounding box center [596, 348] width 57 height 300
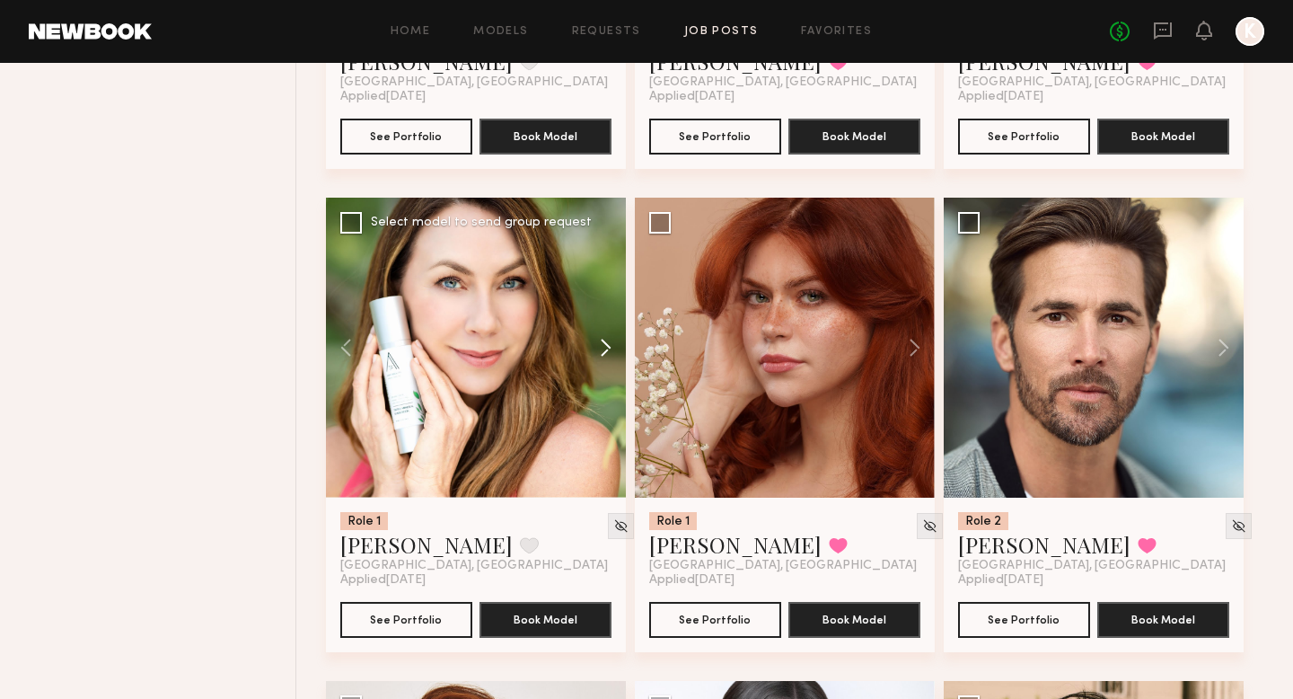
click at [594, 353] on button at bounding box center [596, 348] width 57 height 300
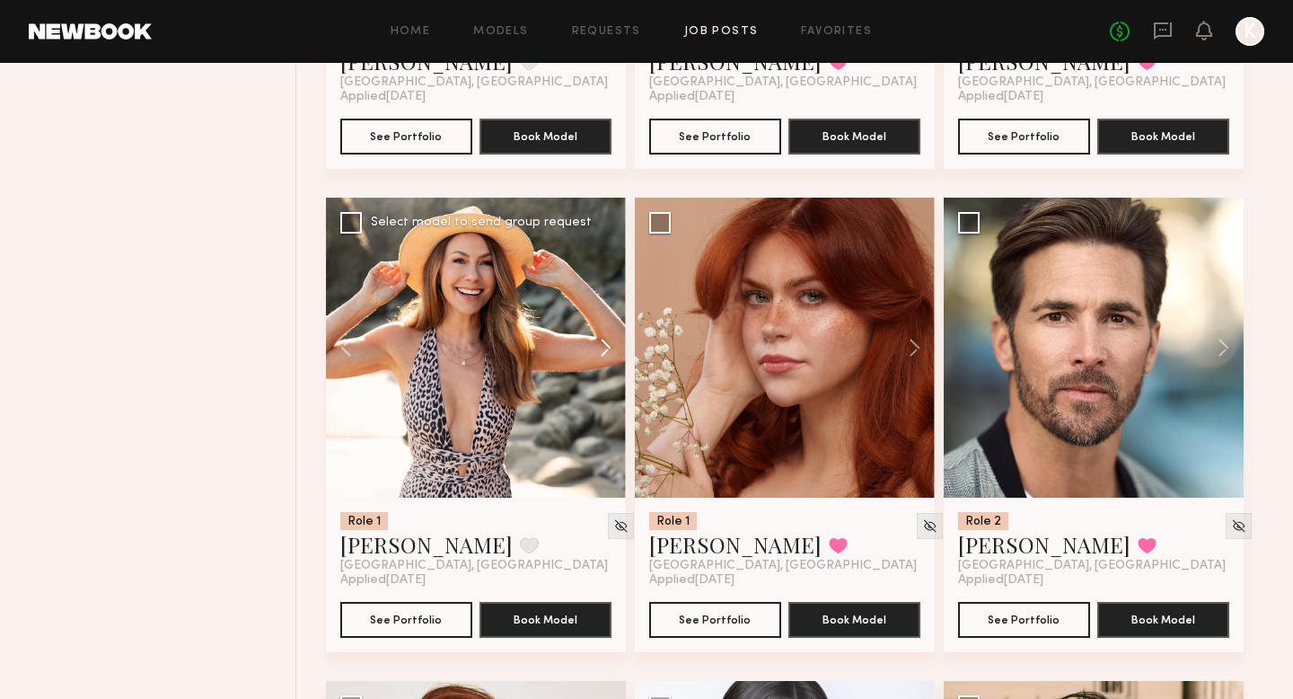
click at [594, 353] on button at bounding box center [596, 348] width 57 height 300
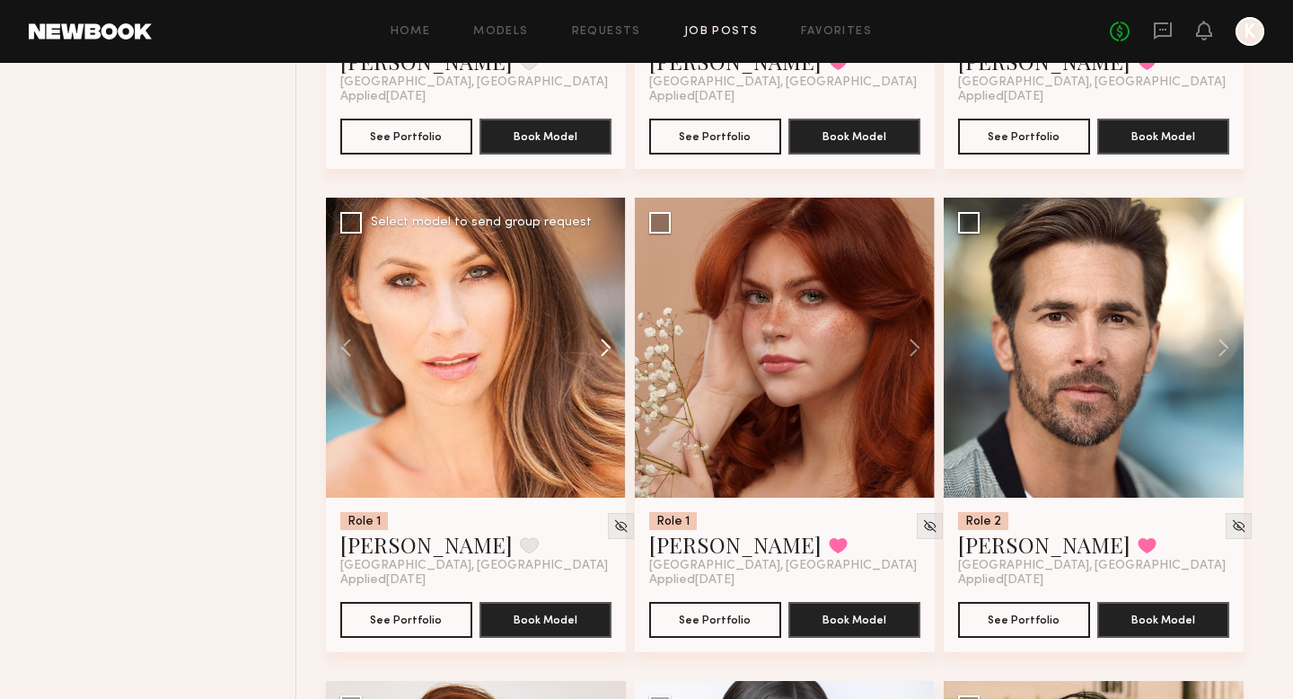
click at [594, 353] on button at bounding box center [596, 348] width 57 height 300
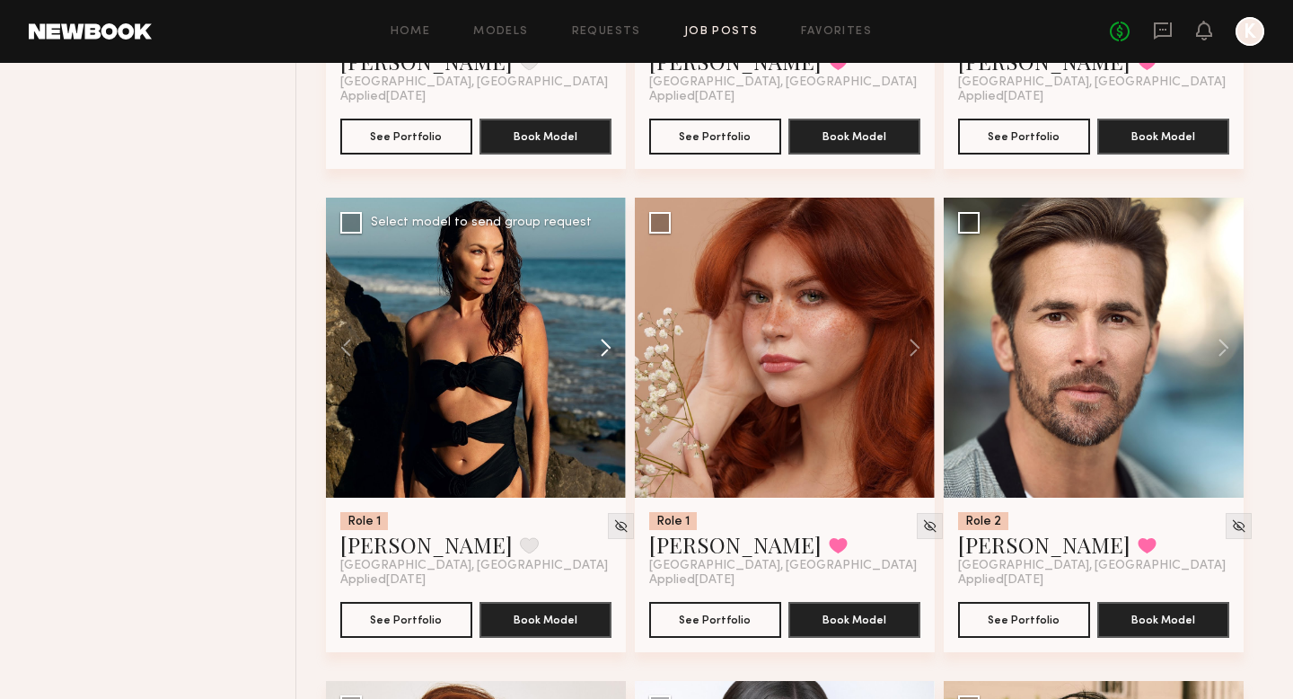
click at [605, 348] on button at bounding box center [596, 348] width 57 height 300
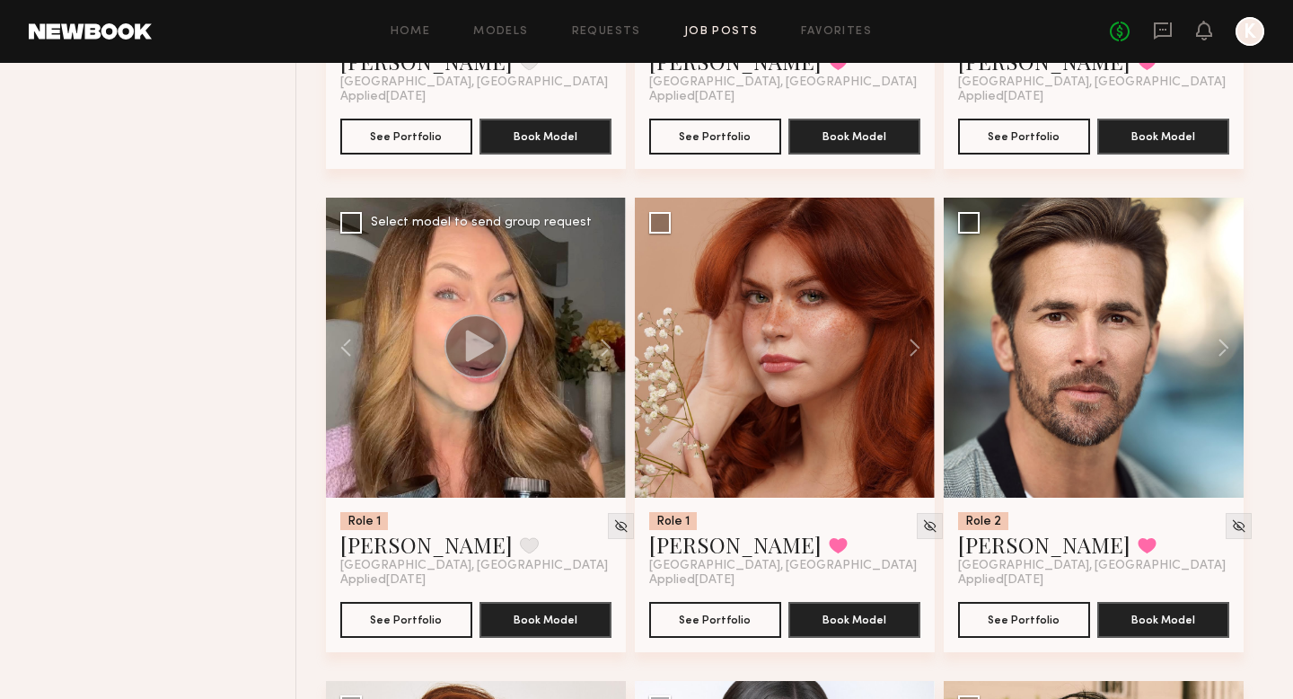
click at [471, 355] on icon at bounding box center [480, 345] width 28 height 31
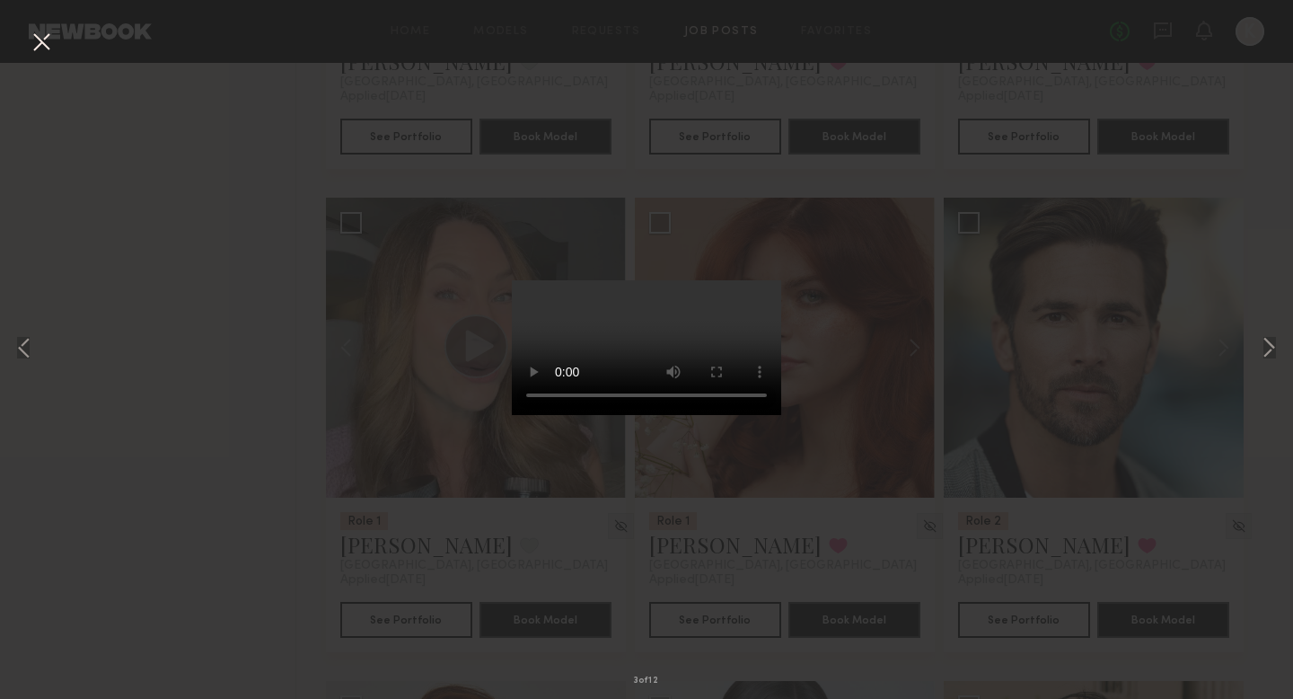
click at [941, 395] on div "3 of 12" at bounding box center [646, 349] width 1293 height 699
click at [57, 48] on div "5 of 12" at bounding box center [646, 349] width 1293 height 699
click at [41, 40] on button at bounding box center [41, 43] width 29 height 32
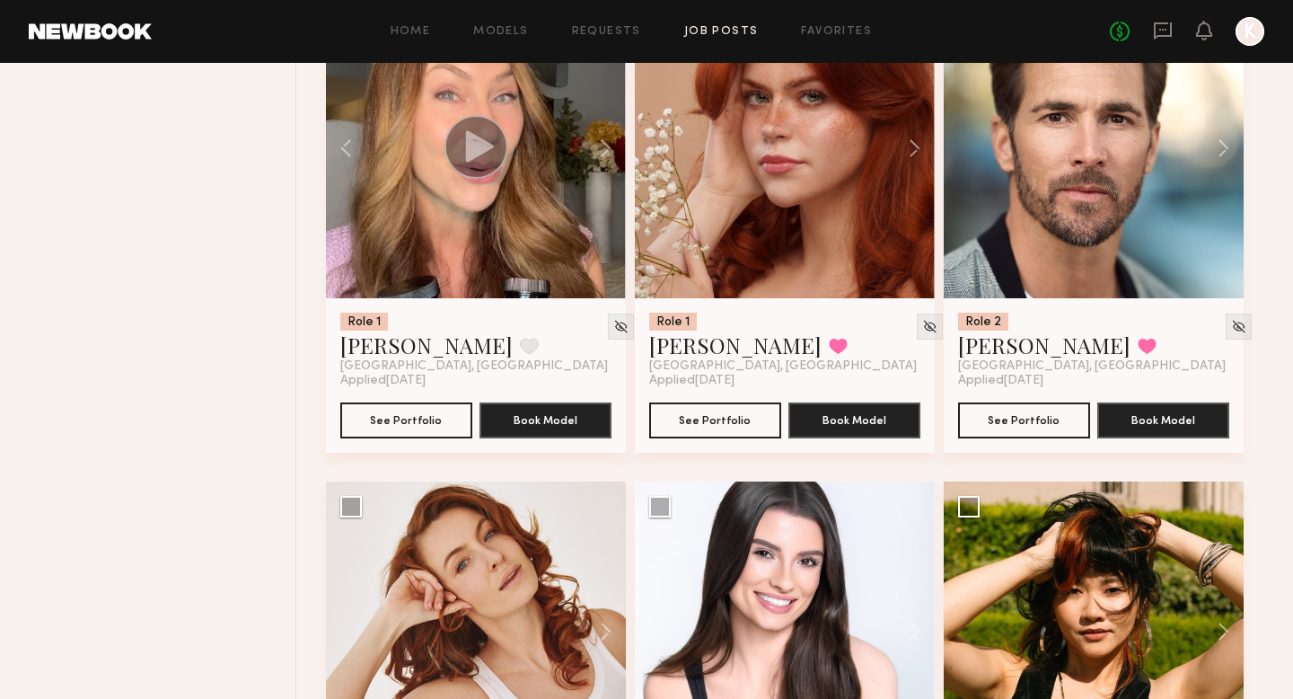
scroll to position [8783, 0]
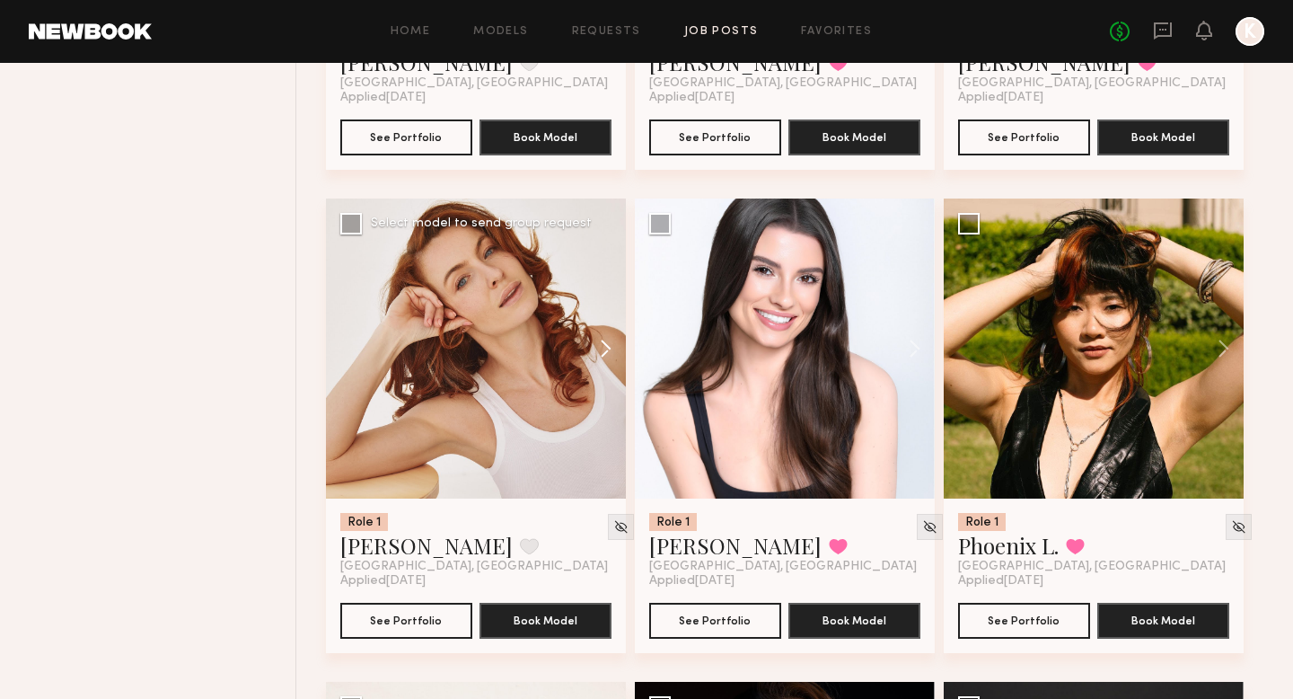
click at [596, 353] on button at bounding box center [596, 348] width 57 height 300
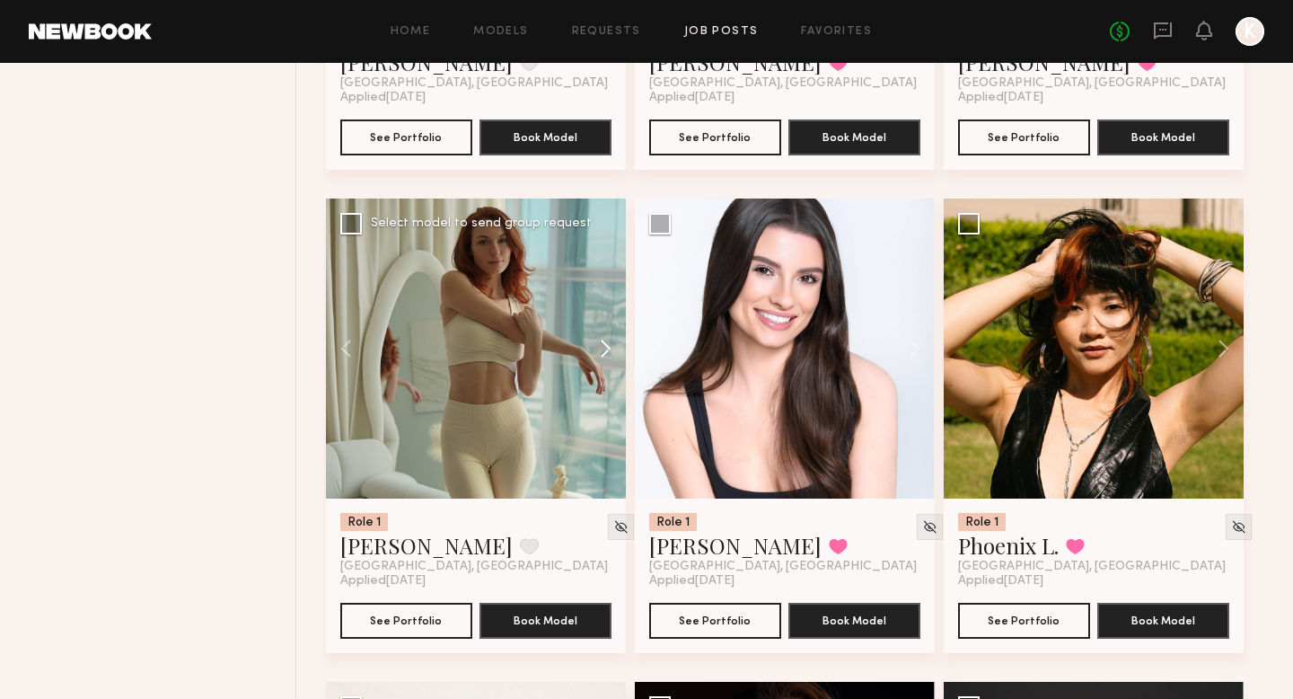
click at [596, 353] on button at bounding box center [596, 348] width 57 height 300
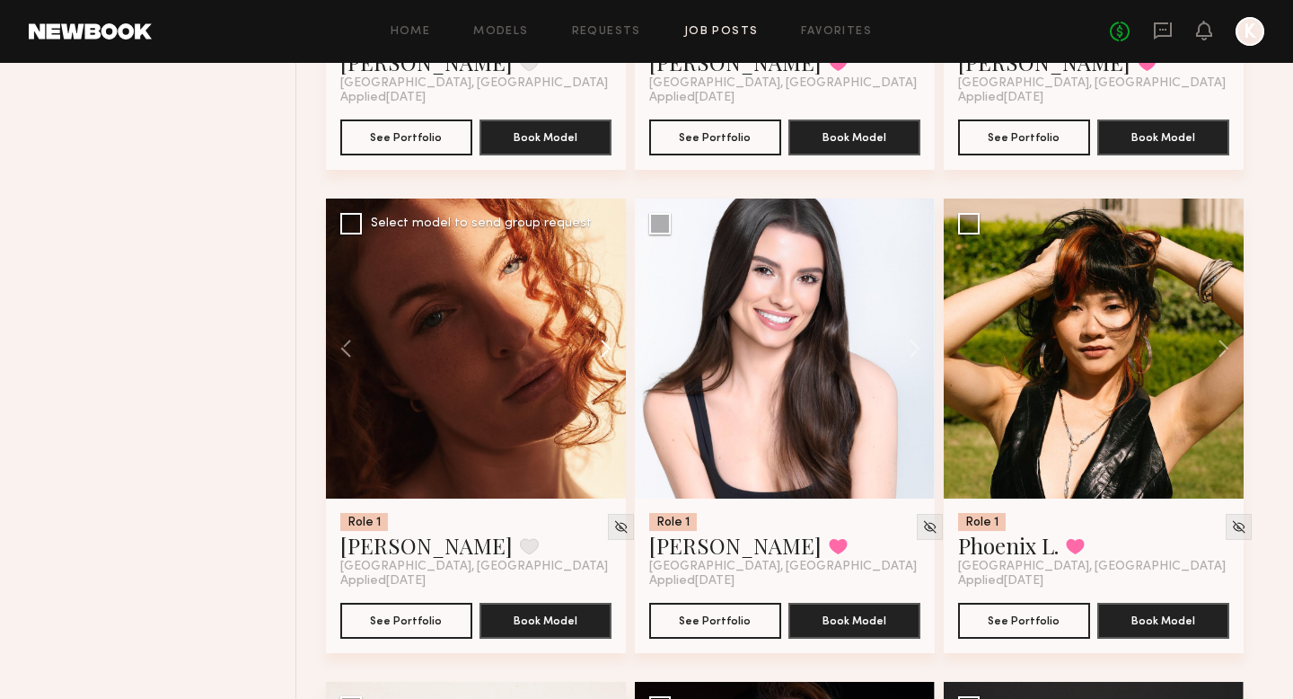
click at [596, 353] on button at bounding box center [596, 348] width 57 height 300
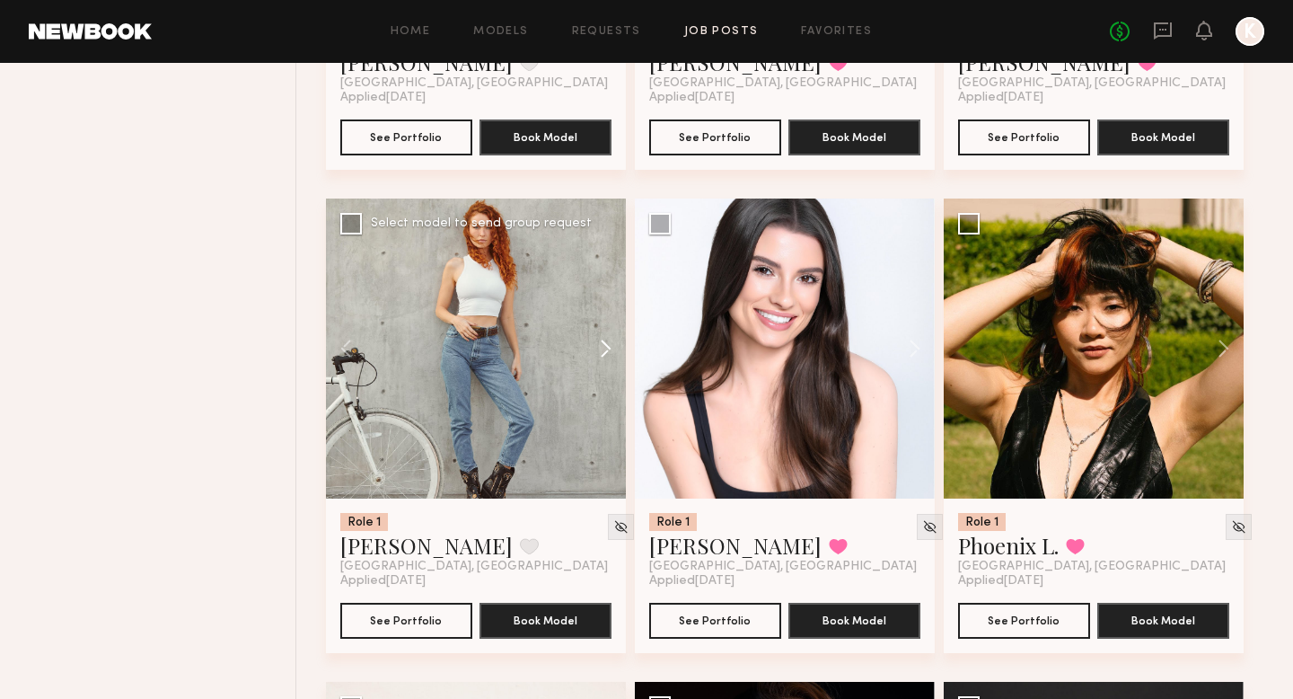
click at [596, 353] on button at bounding box center [596, 348] width 57 height 300
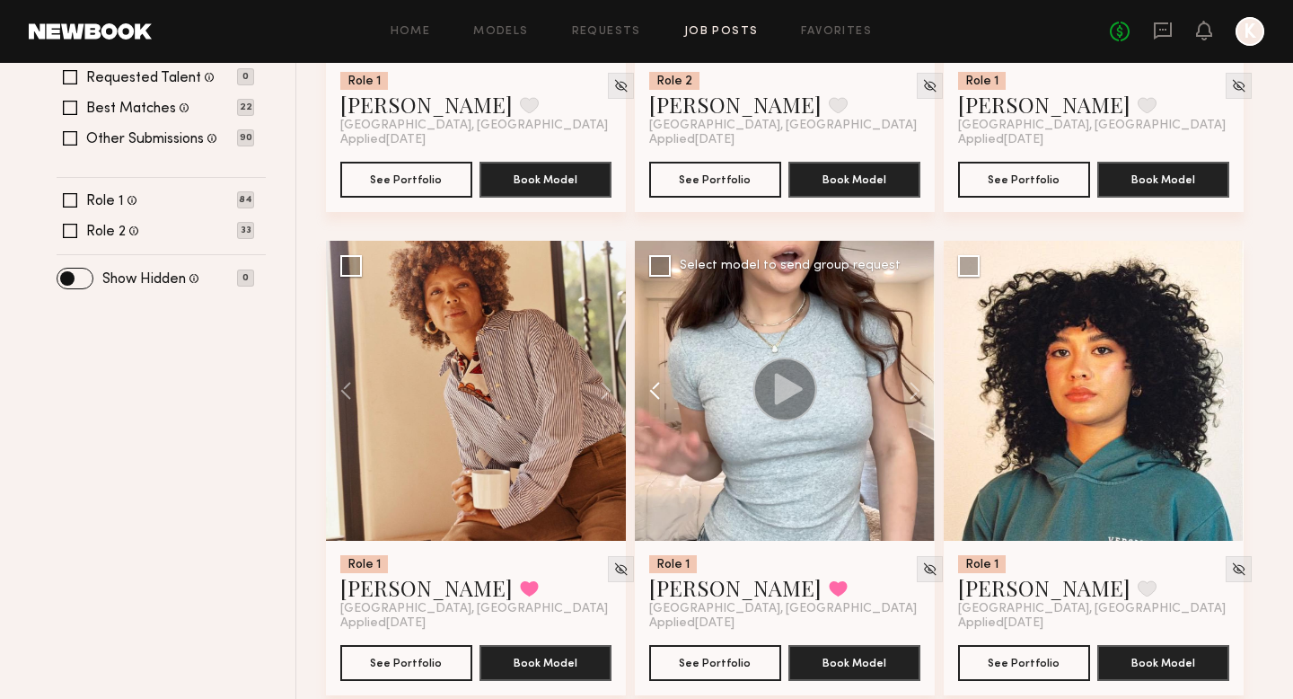
scroll to position [0, 0]
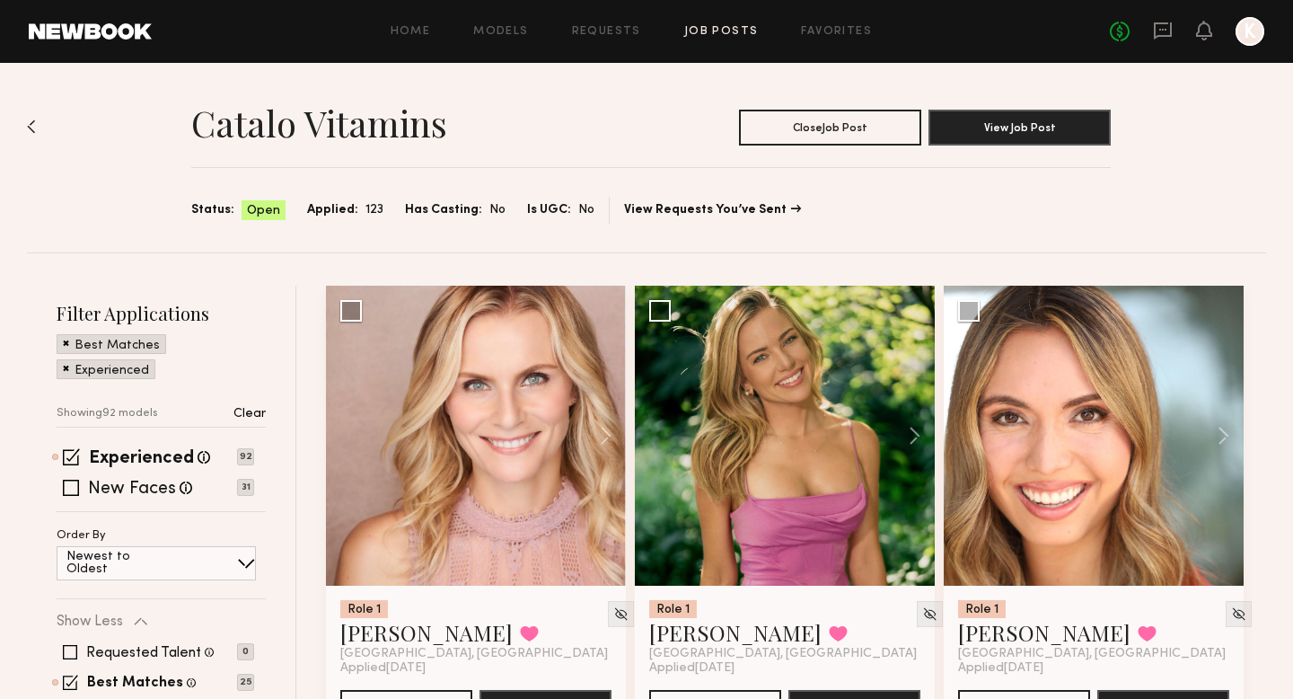
scroll to position [681, 0]
